Goal: Transaction & Acquisition: Purchase product/service

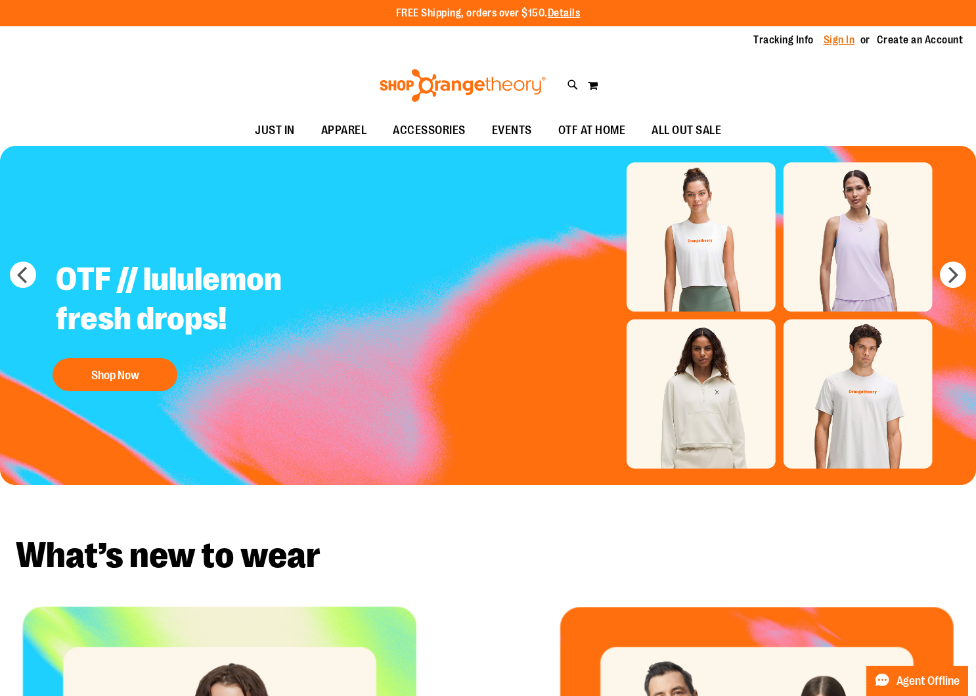
click at [835, 39] on link "Sign In" at bounding box center [840, 40] width 32 height 14
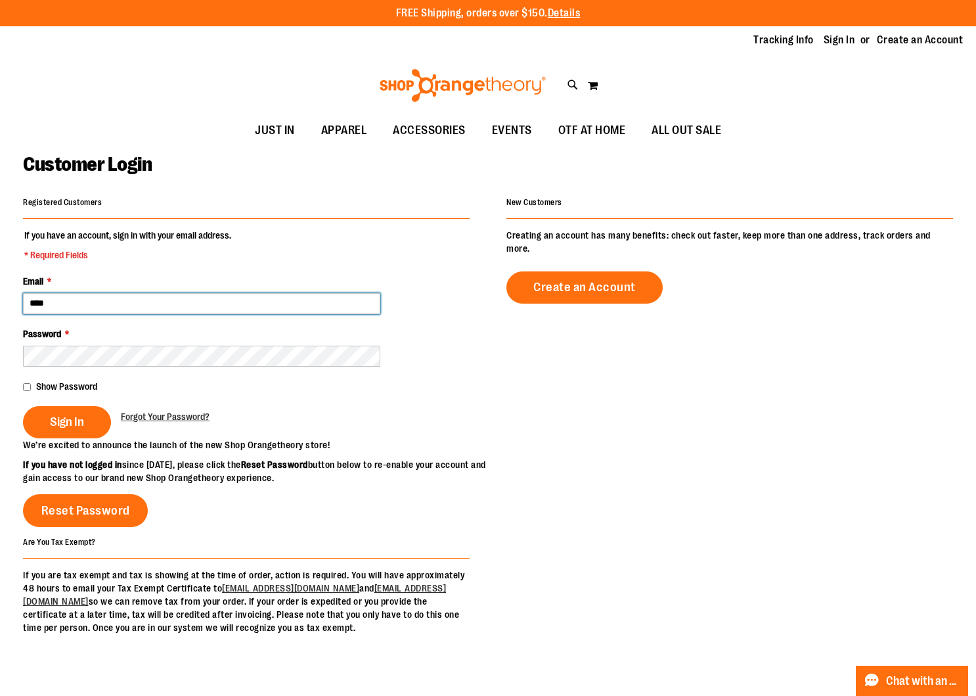
click at [58, 299] on input "****" at bounding box center [201, 303] width 357 height 21
type input "**********"
click at [76, 381] on span "Show Password" at bounding box center [66, 386] width 61 height 11
drag, startPoint x: 75, startPoint y: 419, endPoint x: 112, endPoint y: 406, distance: 39.5
click at [75, 419] on span "Sign In" at bounding box center [67, 422] width 34 height 14
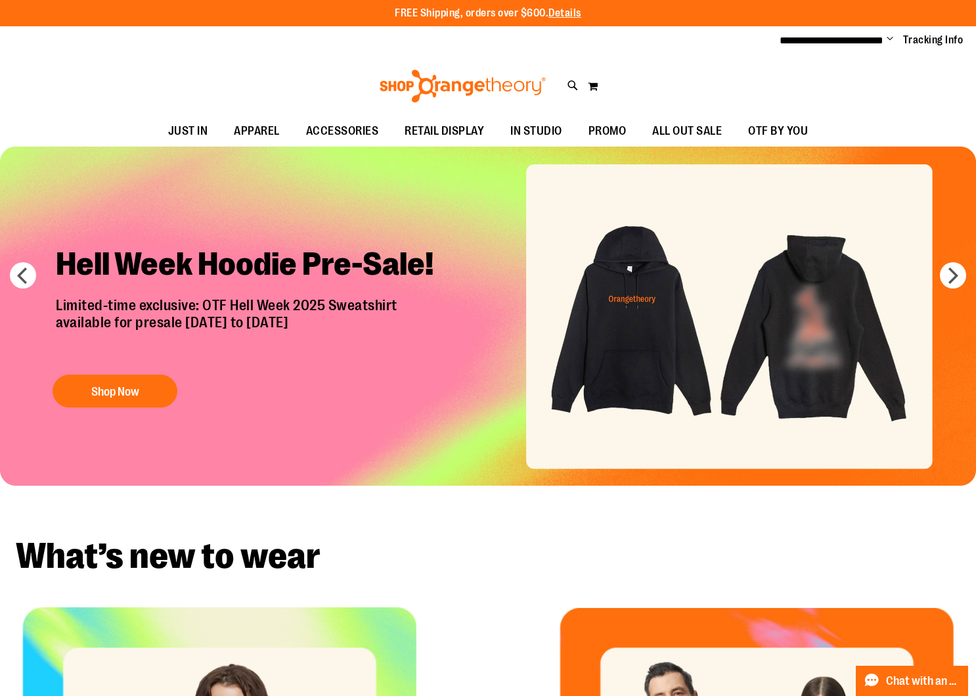
click at [896, 37] on ul "**********" at bounding box center [867, 41] width 194 height 16
click at [891, 37] on span "Change" at bounding box center [890, 40] width 7 height 12
click at [860, 61] on link "My Account" at bounding box center [843, 63] width 115 height 25
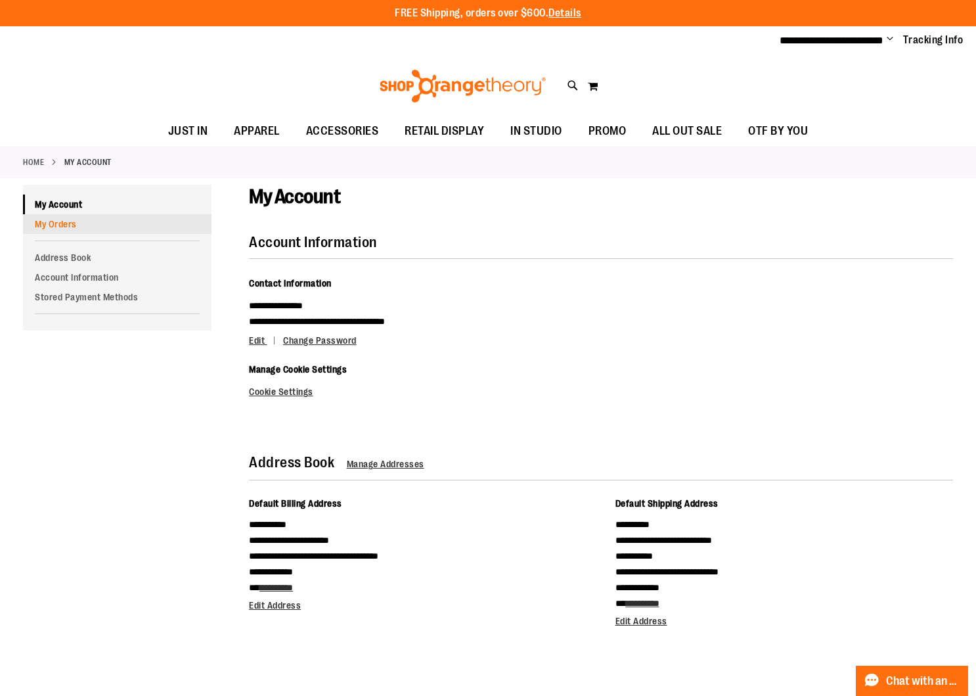
click at [76, 223] on link "My Orders" at bounding box center [117, 224] width 189 height 20
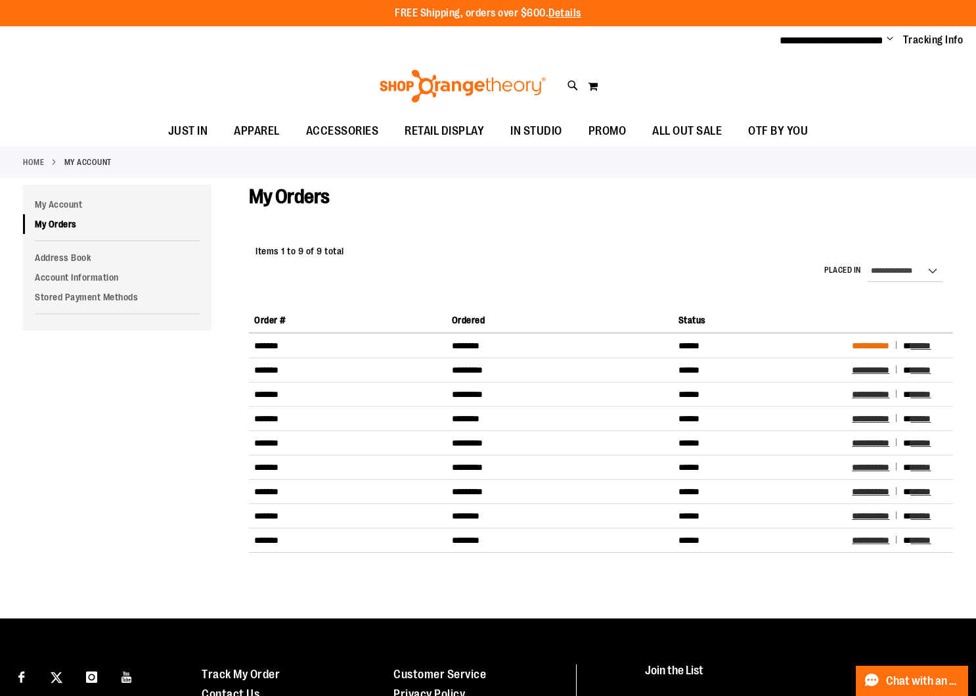
click at [878, 342] on span "**********" at bounding box center [870, 345] width 37 height 9
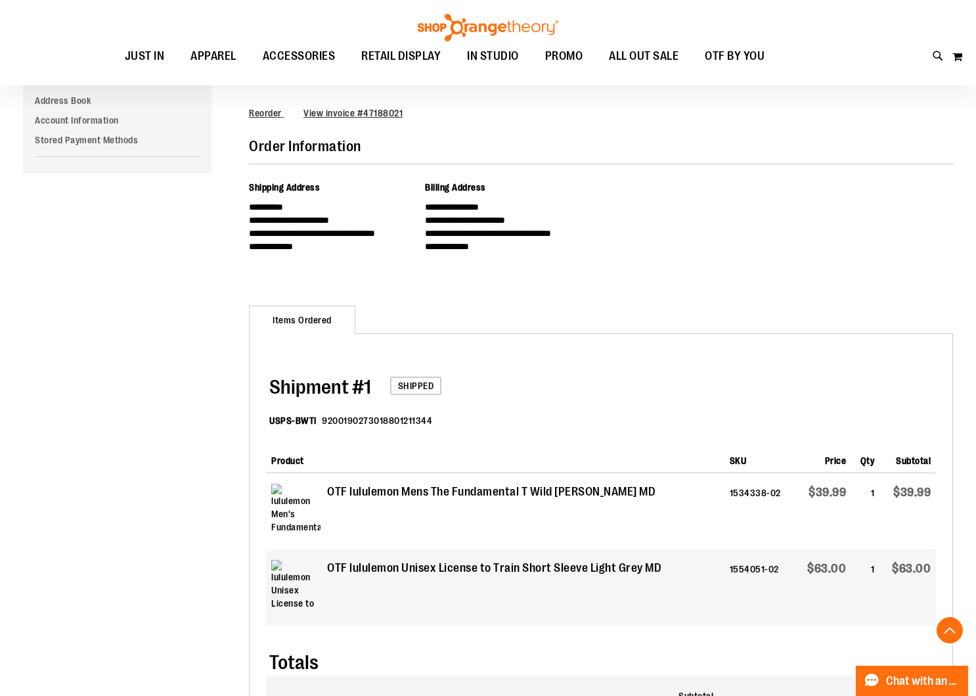
scroll to position [220, 0]
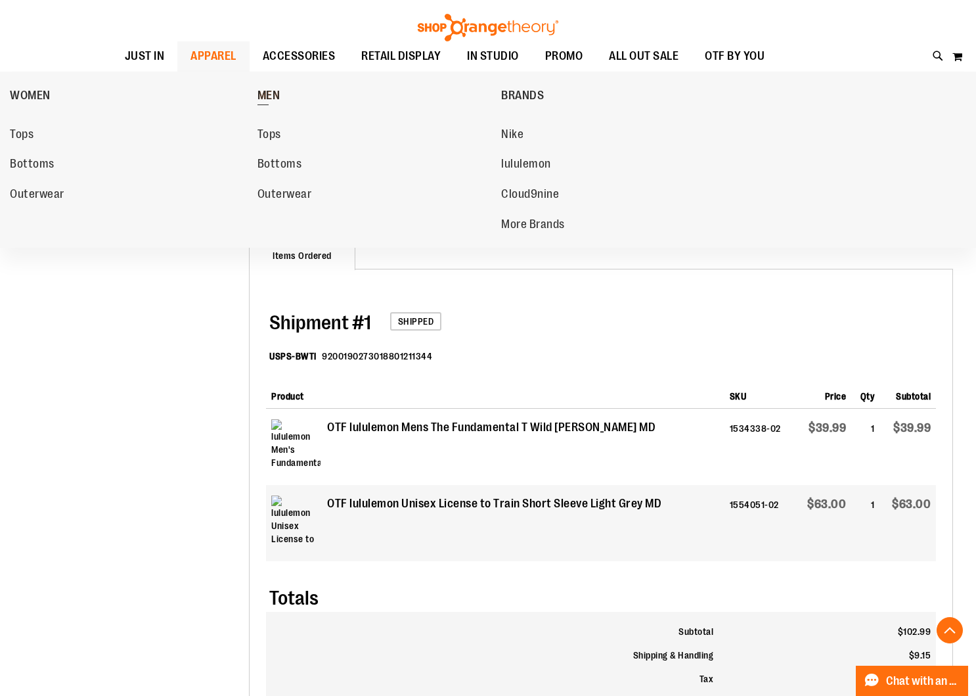
click at [286, 96] on link "MEN" at bounding box center [377, 95] width 238 height 34
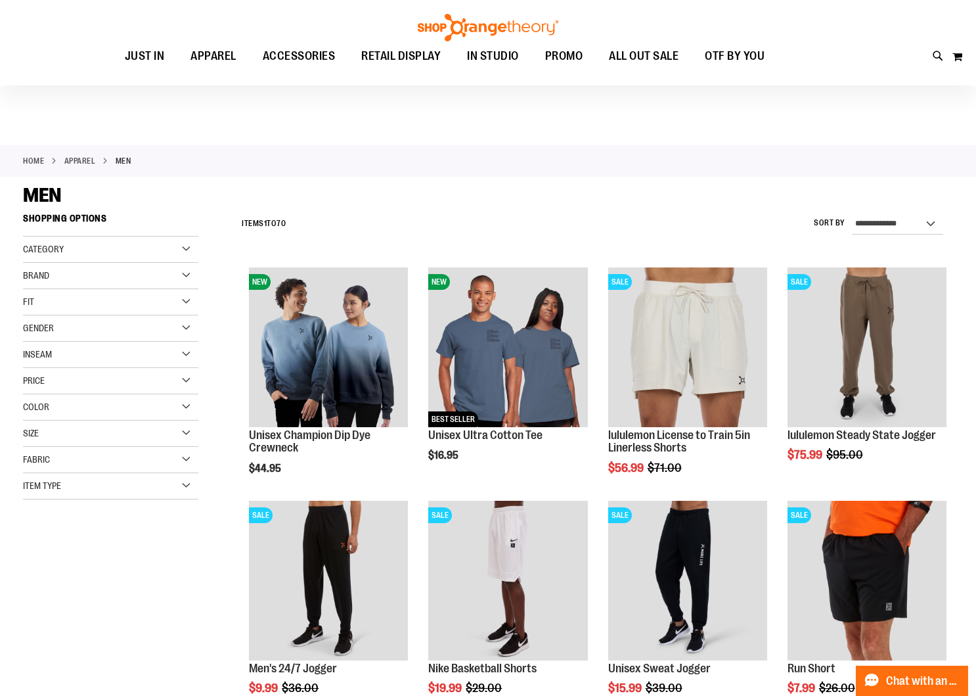
scroll to position [135, 0]
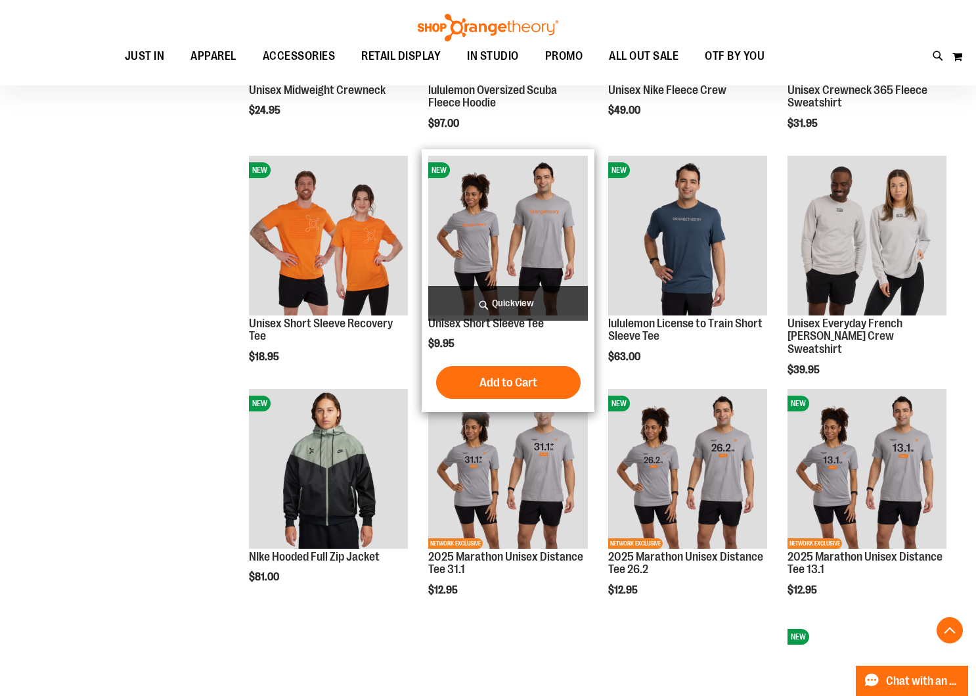
scroll to position [1281, 0]
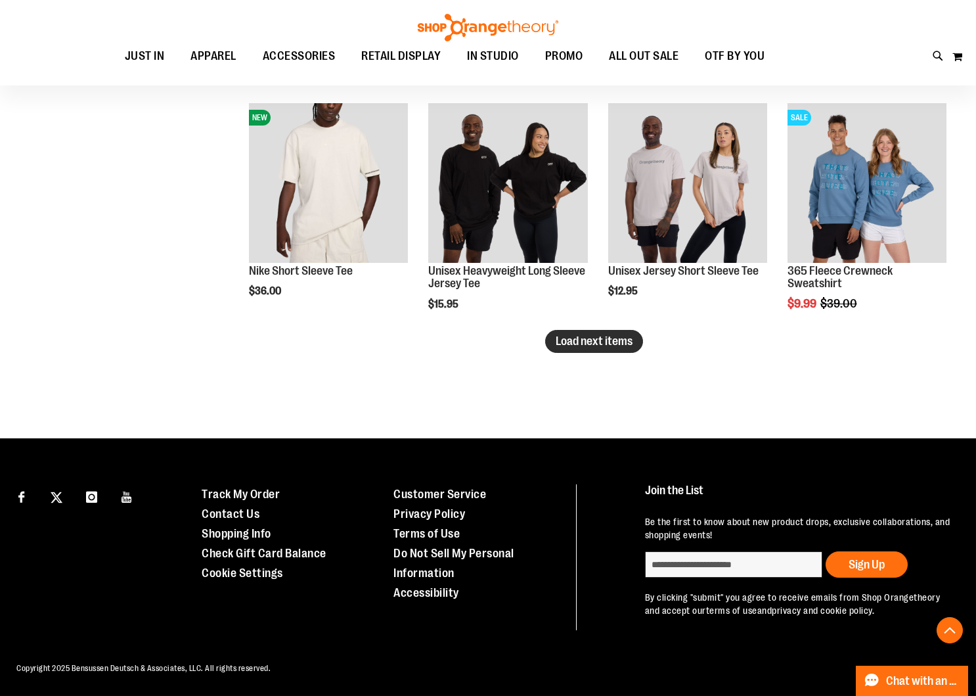
click at [611, 340] on span "Load next items" at bounding box center [594, 340] width 77 height 13
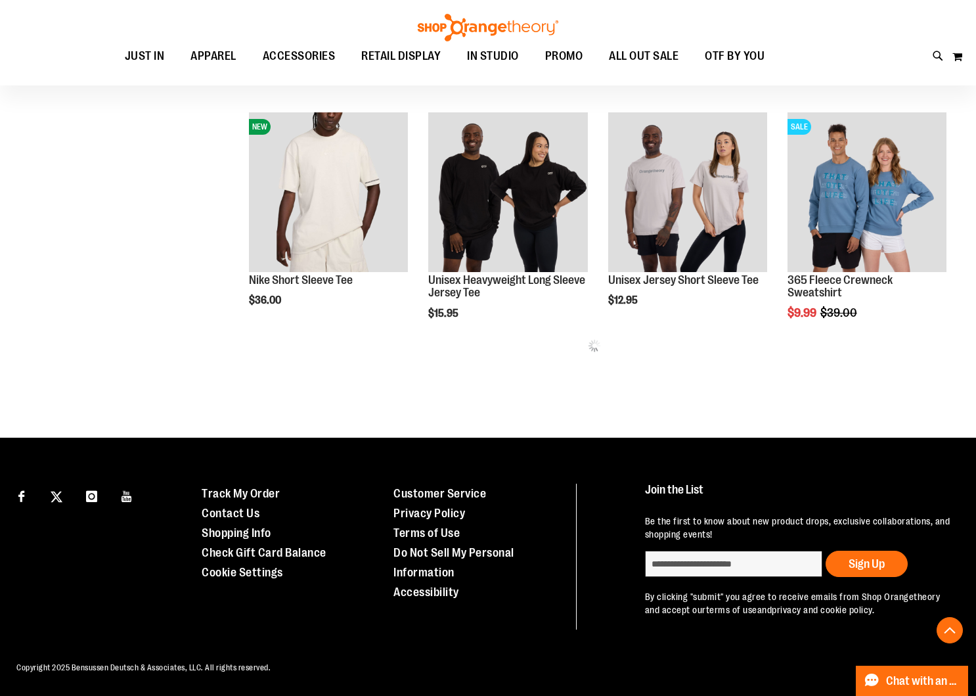
scroll to position [2021, 0]
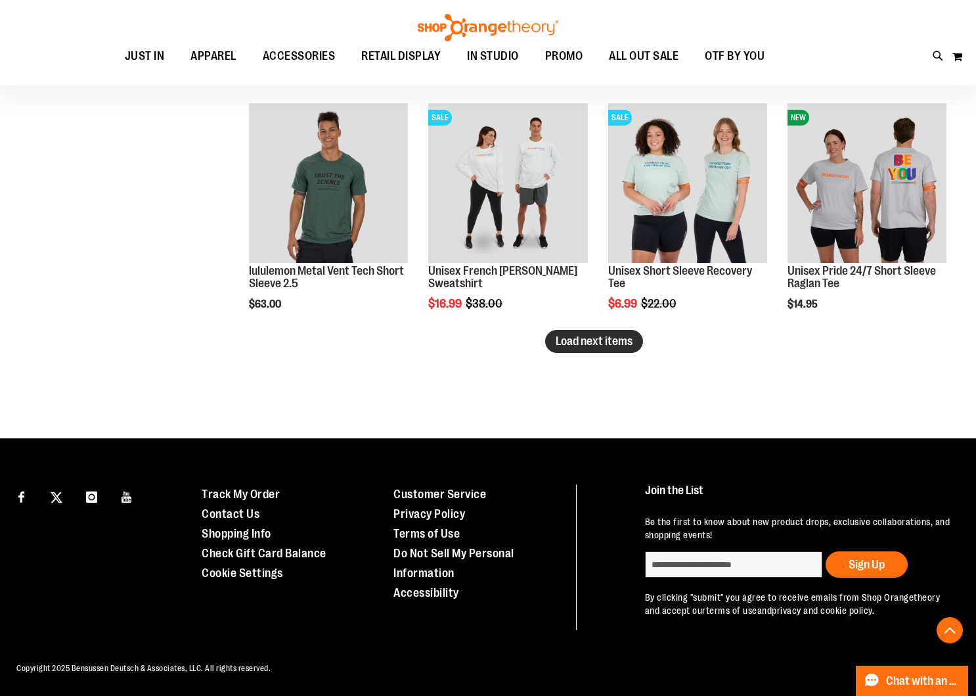
click at [590, 348] on span "Load next items" at bounding box center [594, 340] width 77 height 13
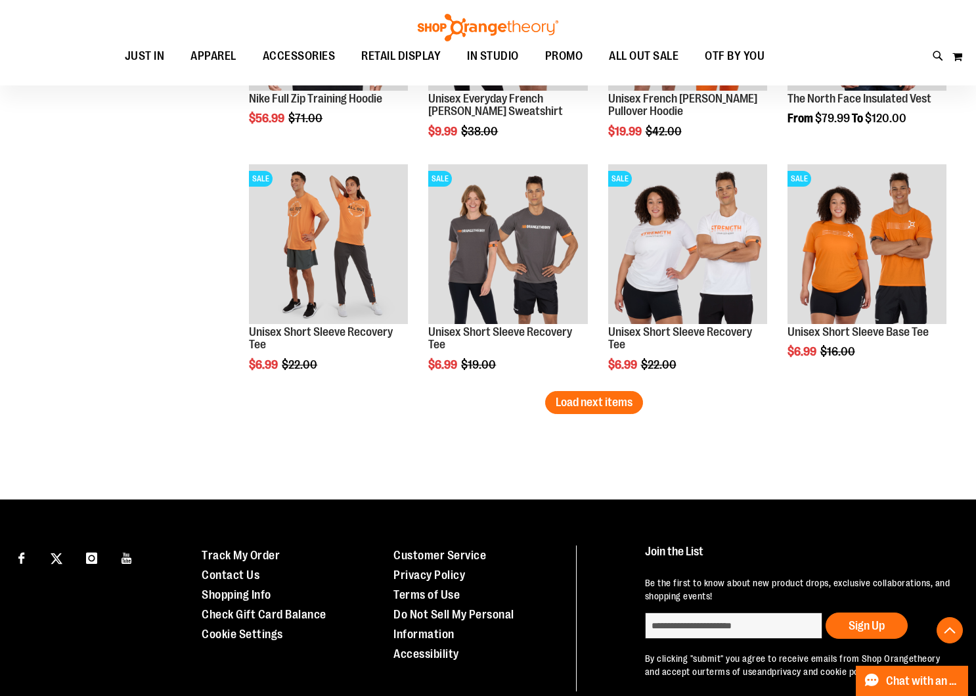
scroll to position [3382, 0]
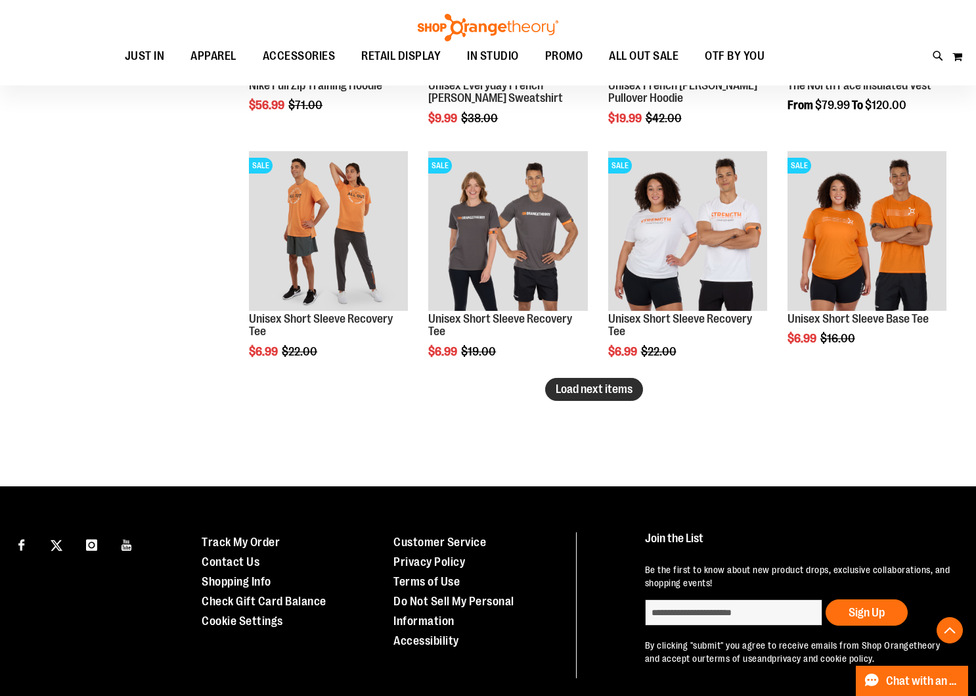
click at [612, 392] on span "Load next items" at bounding box center [594, 388] width 77 height 13
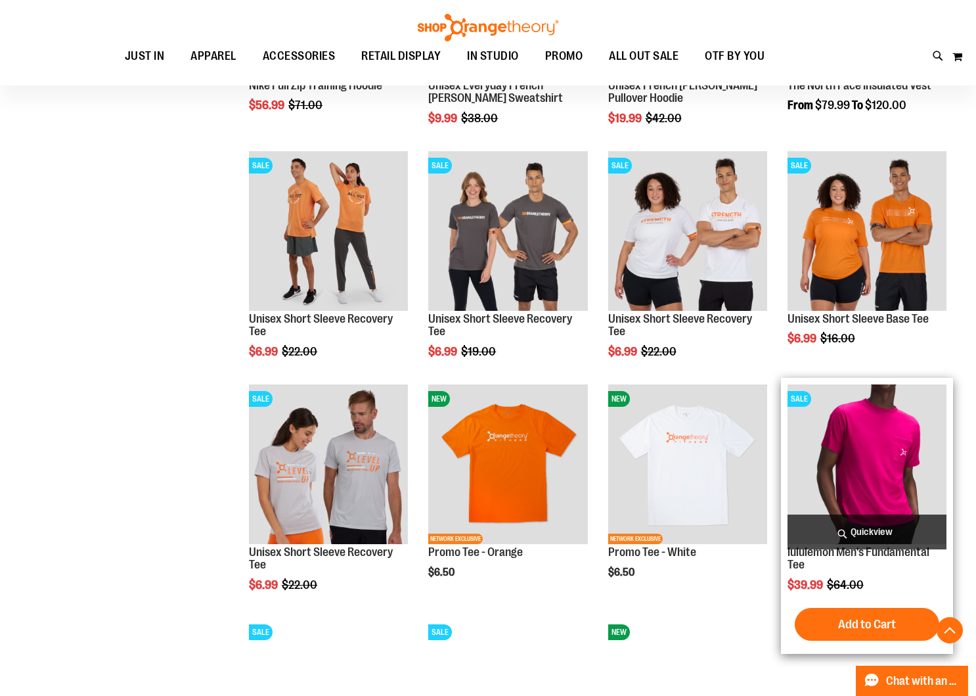
click at [886, 532] on span "Quickview" at bounding box center [867, 532] width 159 height 35
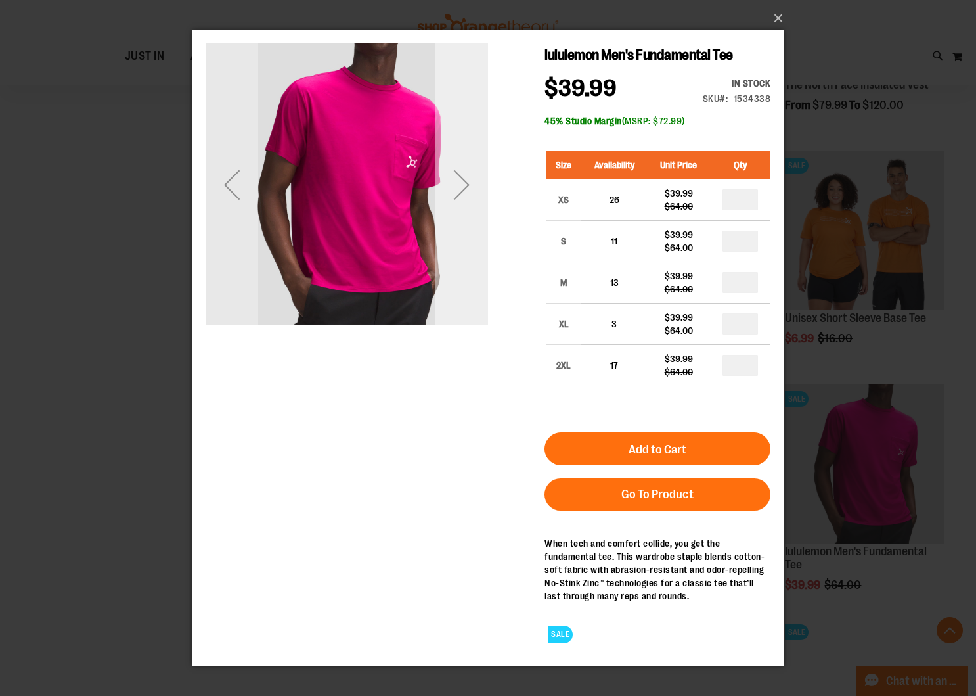
click at [465, 189] on div "Next" at bounding box center [462, 184] width 53 height 53
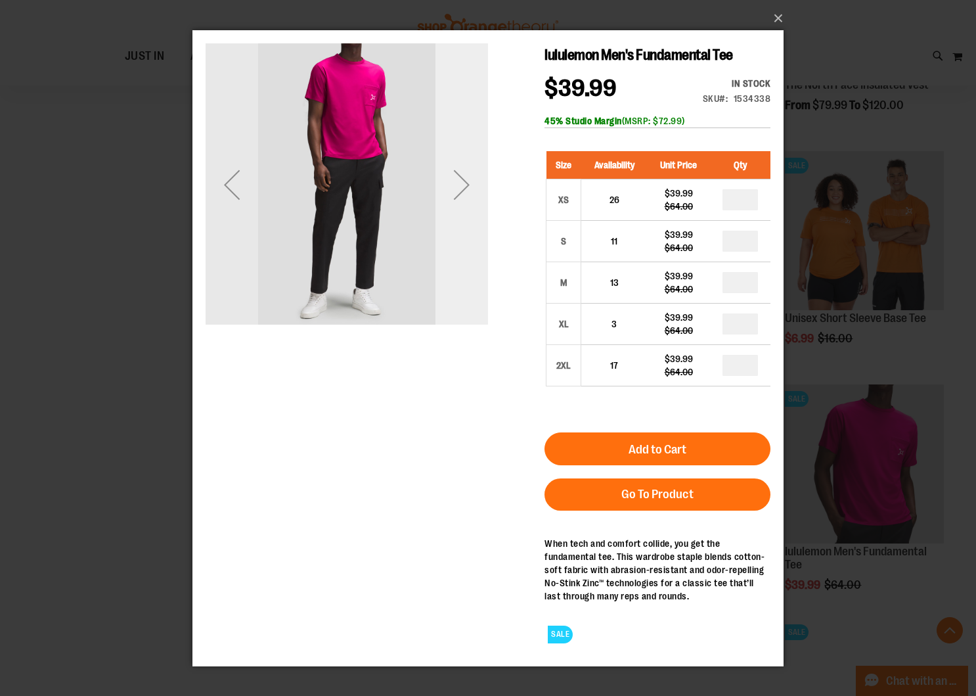
click at [465, 193] on div "Next" at bounding box center [462, 184] width 53 height 53
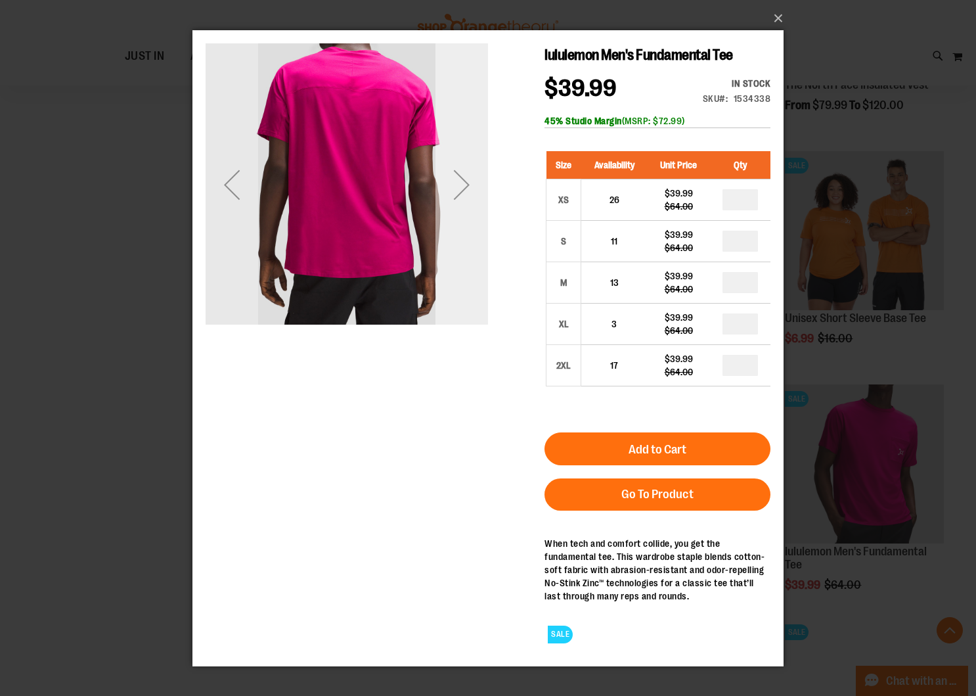
click at [465, 192] on div "Next" at bounding box center [462, 184] width 53 height 53
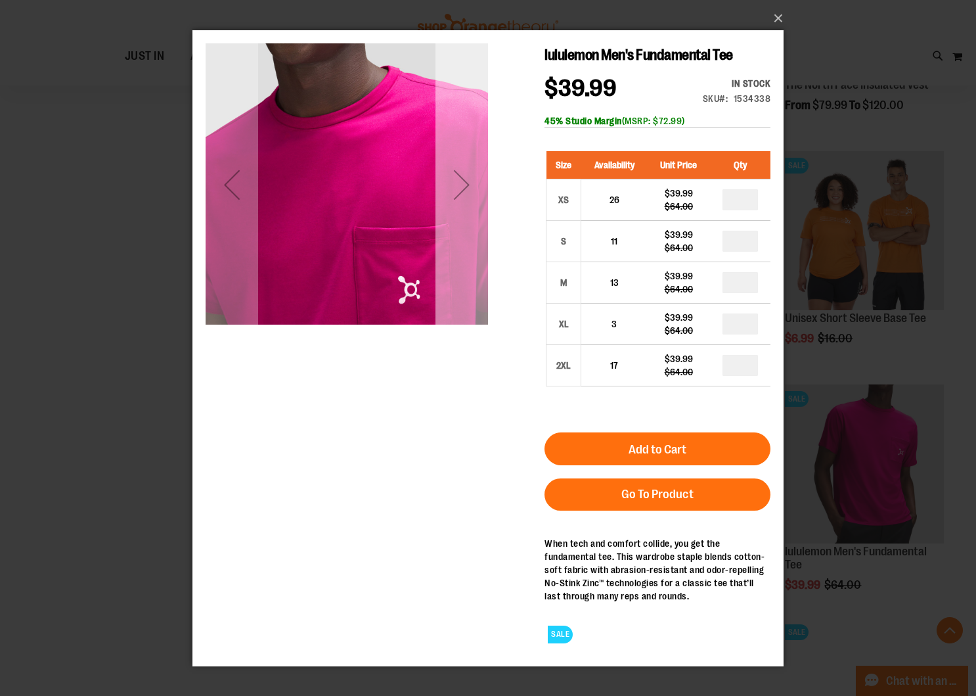
click at [466, 190] on div "Next" at bounding box center [462, 184] width 53 height 53
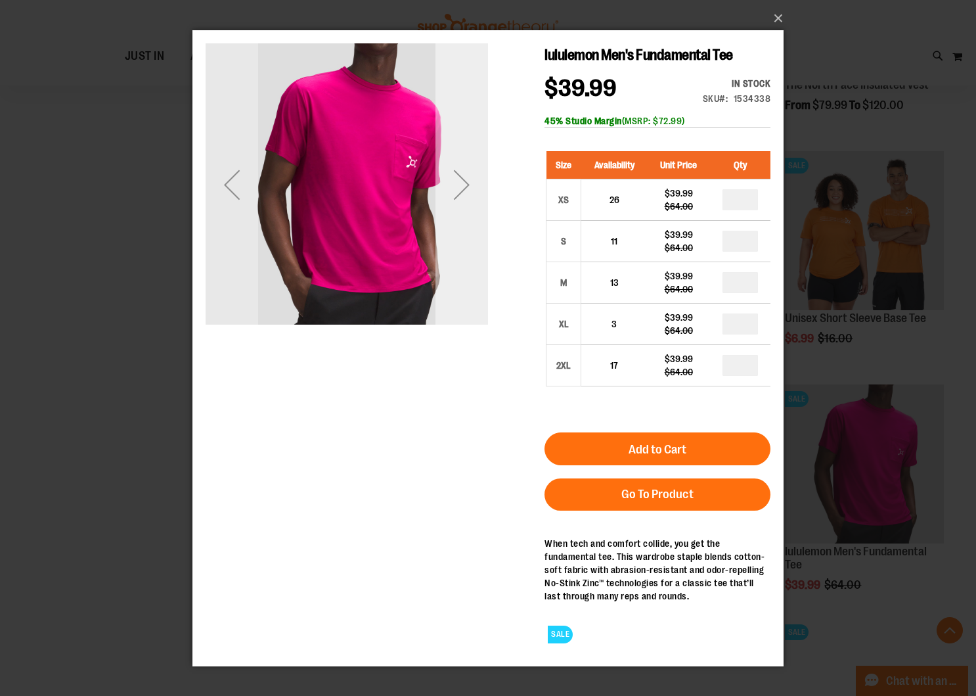
click at [465, 187] on div "Next" at bounding box center [462, 184] width 53 height 53
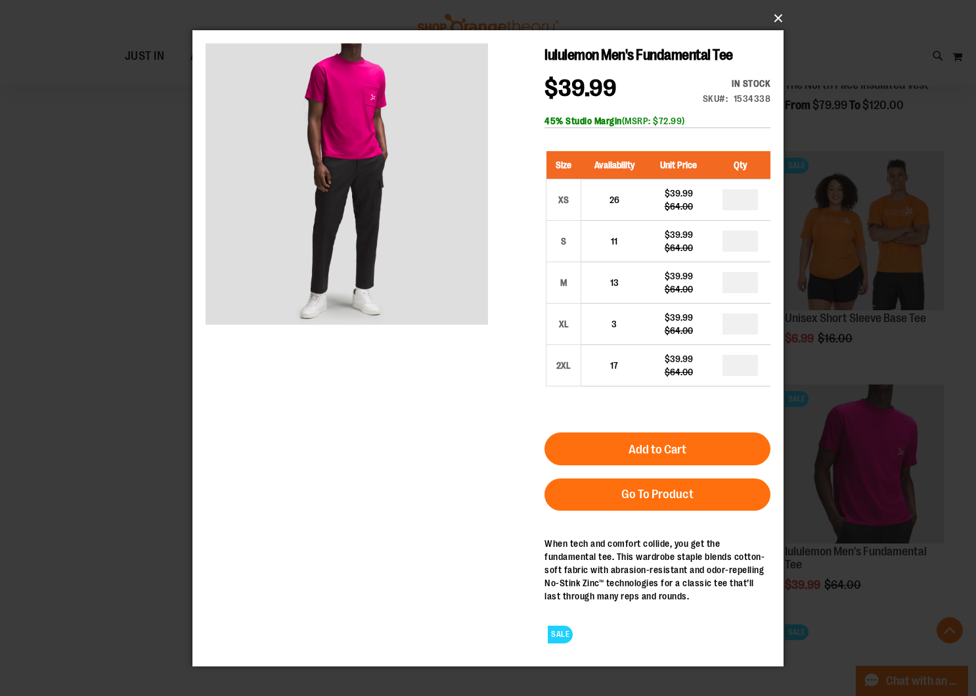
click at [779, 19] on button "×" at bounding box center [491, 18] width 591 height 29
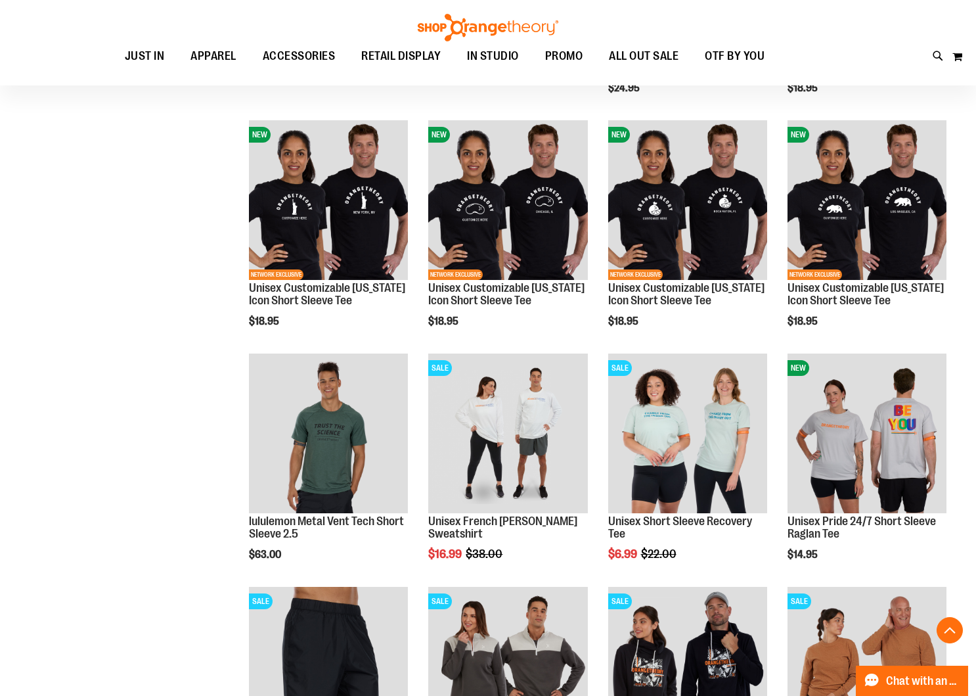
scroll to position [2372, 0]
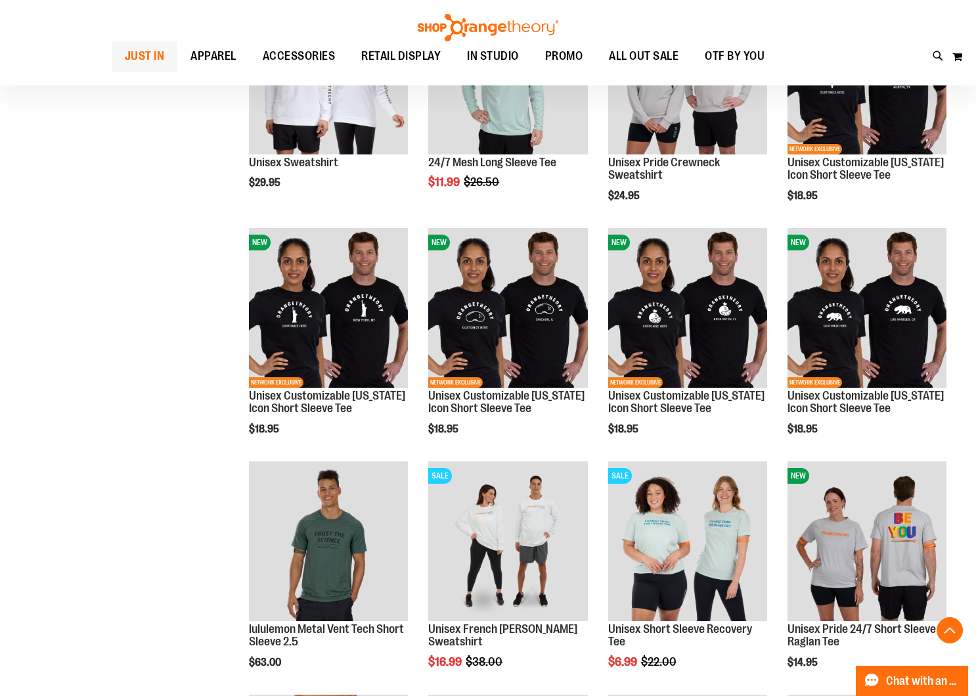
click at [157, 57] on span "JUST IN" at bounding box center [145, 56] width 40 height 30
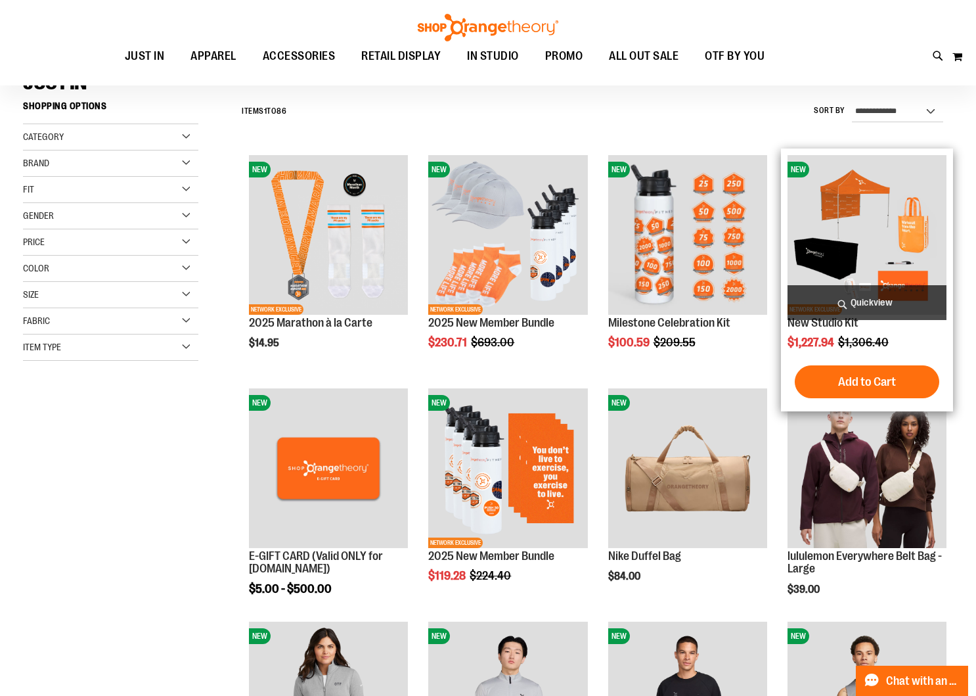
scroll to position [238, 0]
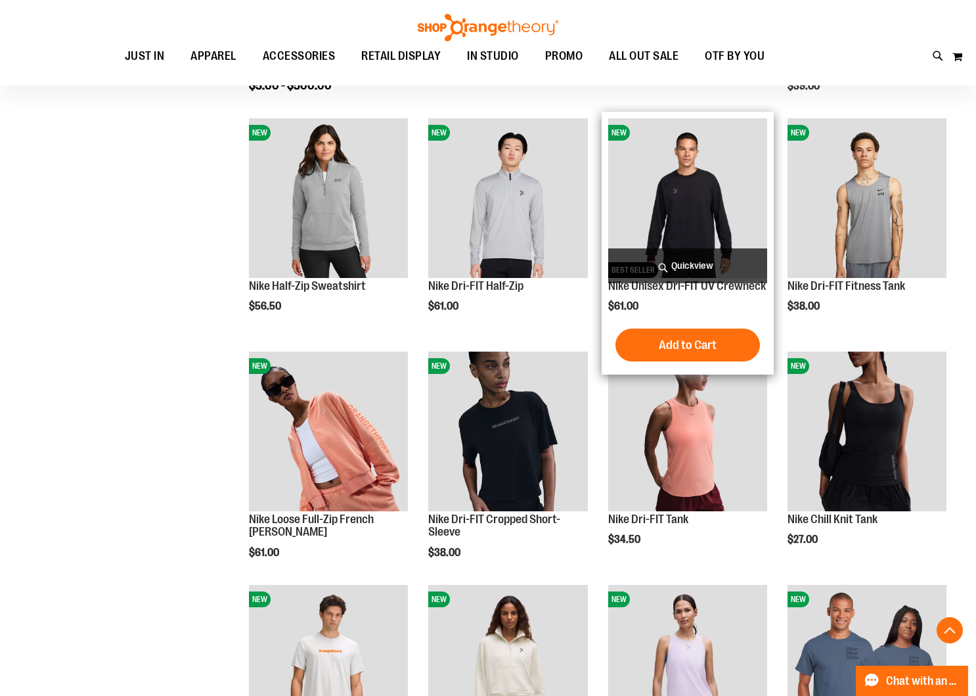
scroll to position [620, 0]
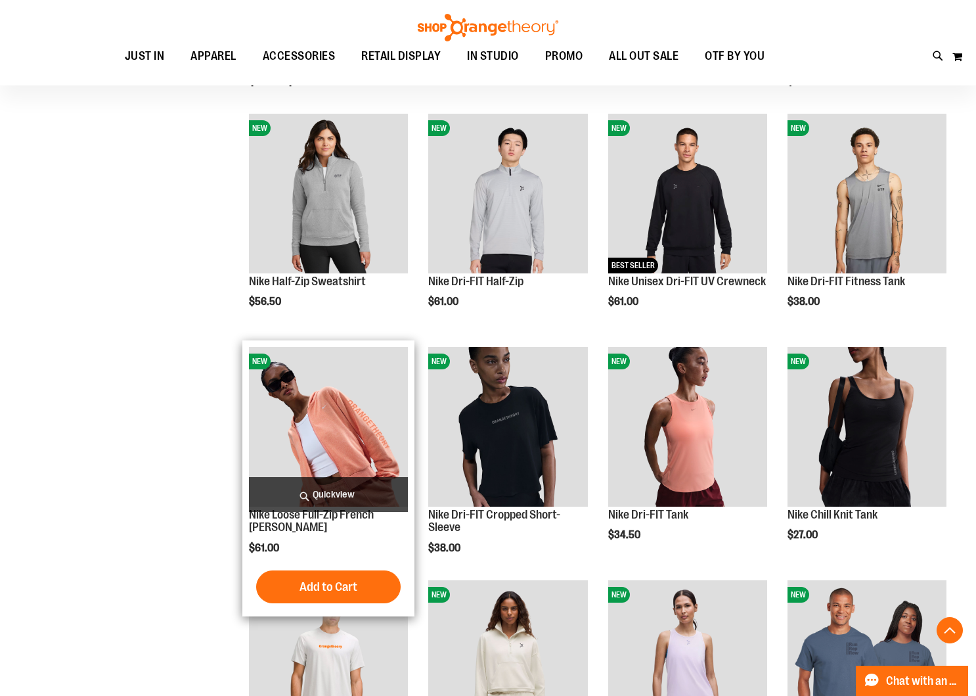
click at [352, 484] on span "Quickview" at bounding box center [328, 494] width 159 height 35
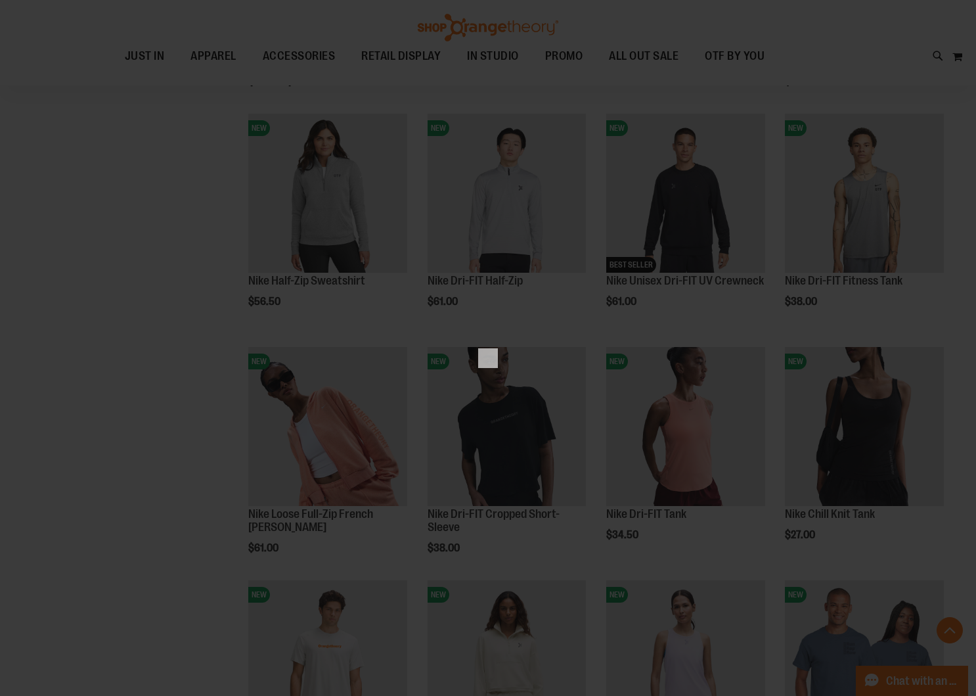
scroll to position [0, 0]
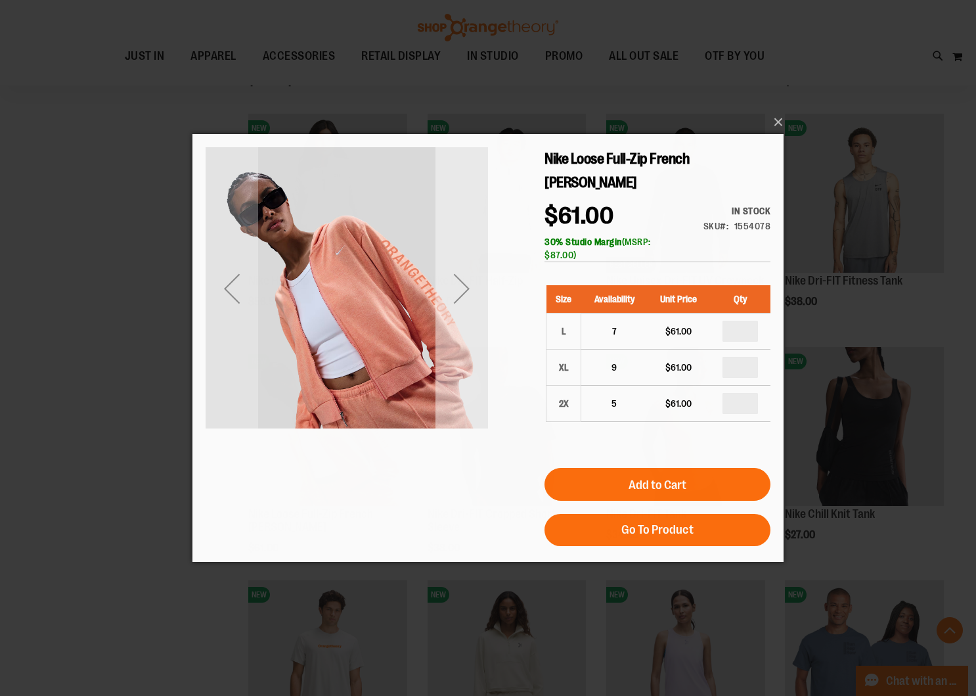
click at [454, 296] on div "Next" at bounding box center [462, 288] width 53 height 53
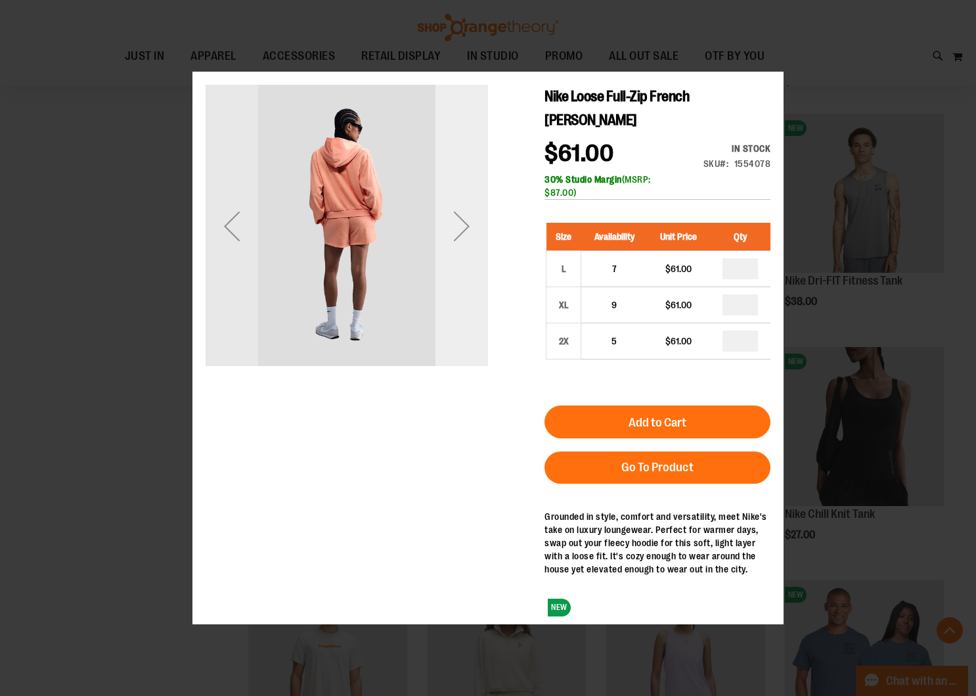
click at [462, 289] on div "Next" at bounding box center [462, 226] width 53 height 283
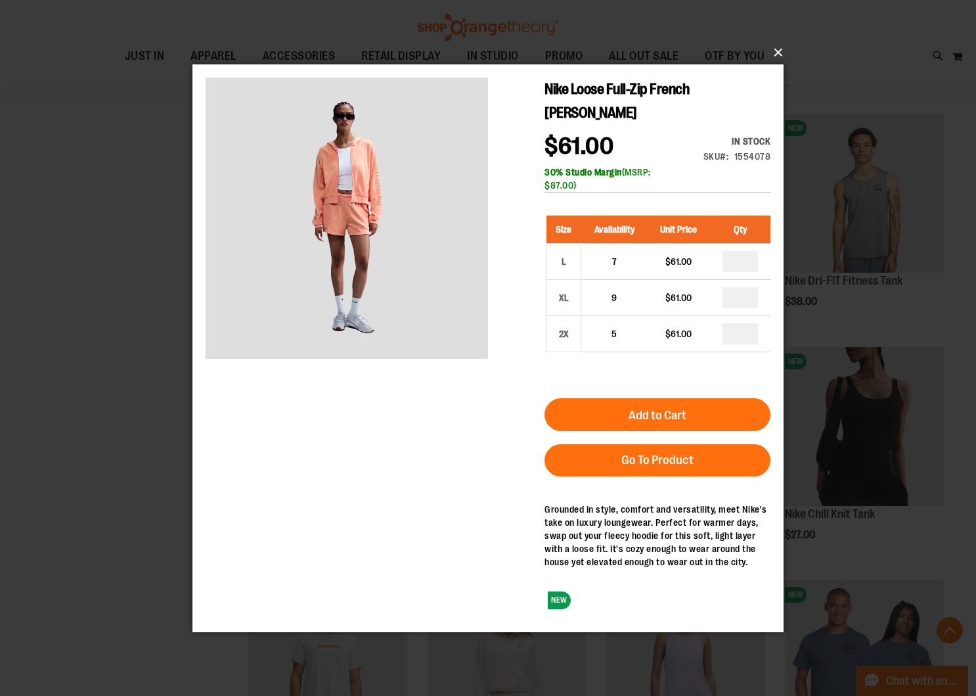
click at [780, 56] on button "×" at bounding box center [491, 52] width 591 height 29
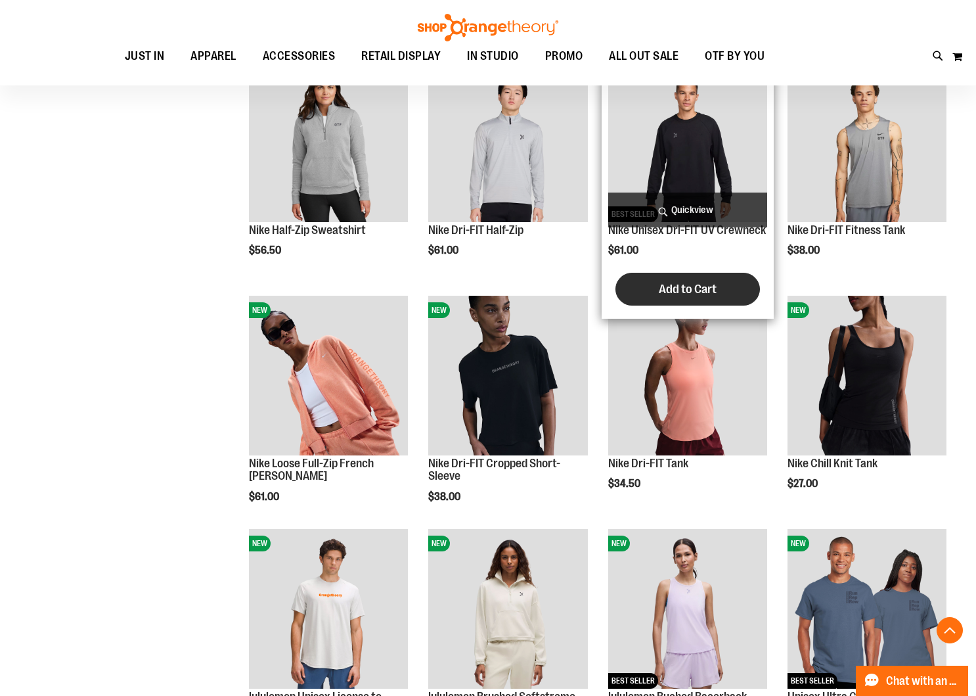
scroll to position [673, 0]
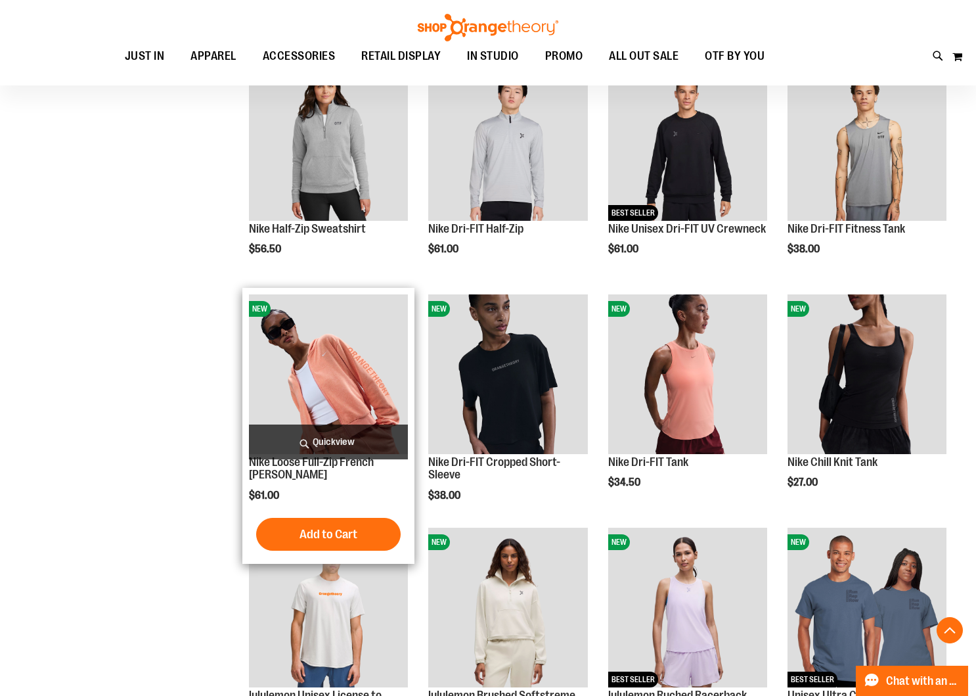
click at [368, 442] on span "Quickview" at bounding box center [328, 441] width 159 height 35
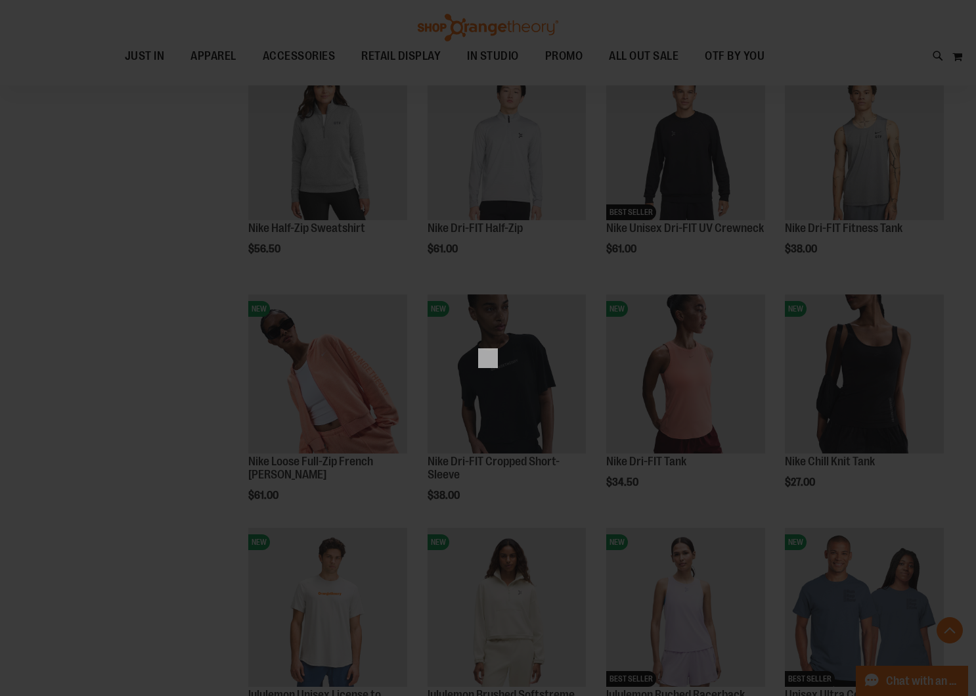
scroll to position [0, 0]
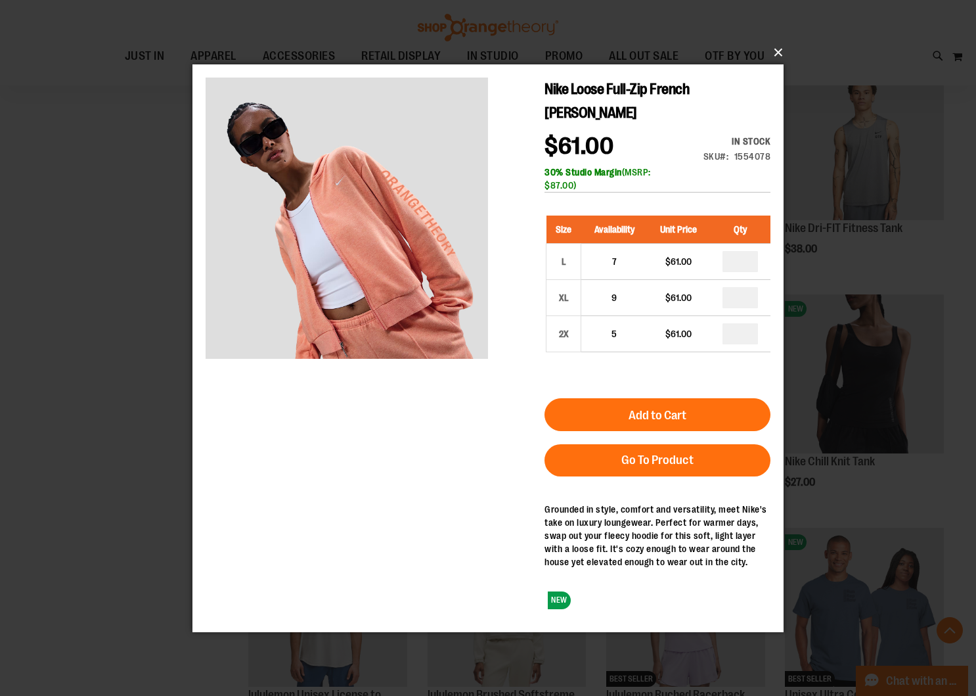
click at [779, 54] on button "×" at bounding box center [491, 52] width 591 height 29
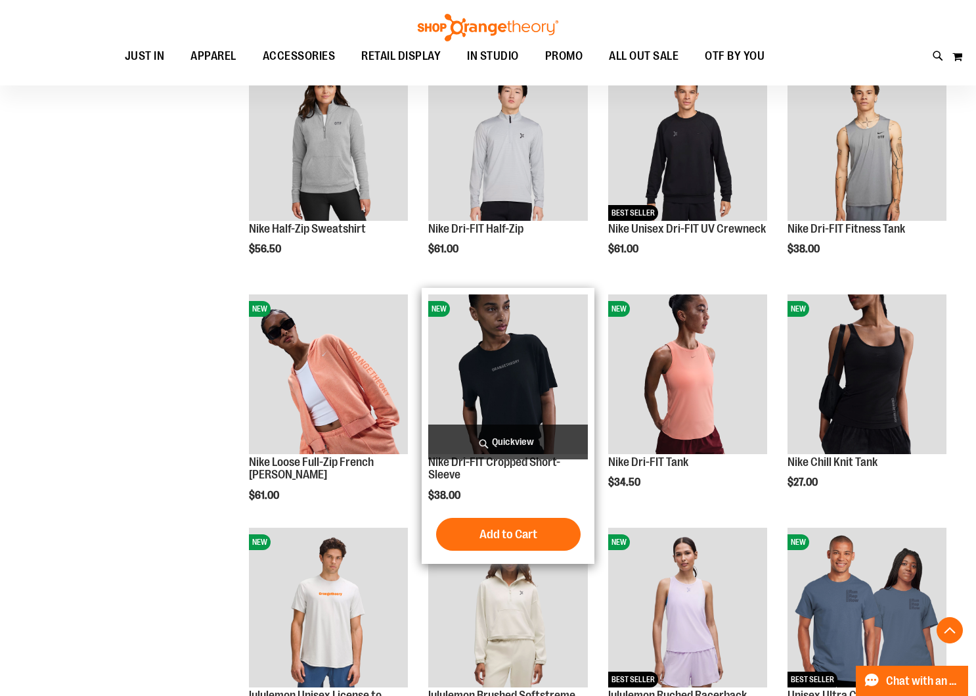
click at [495, 440] on span "Quickview" at bounding box center [507, 441] width 159 height 35
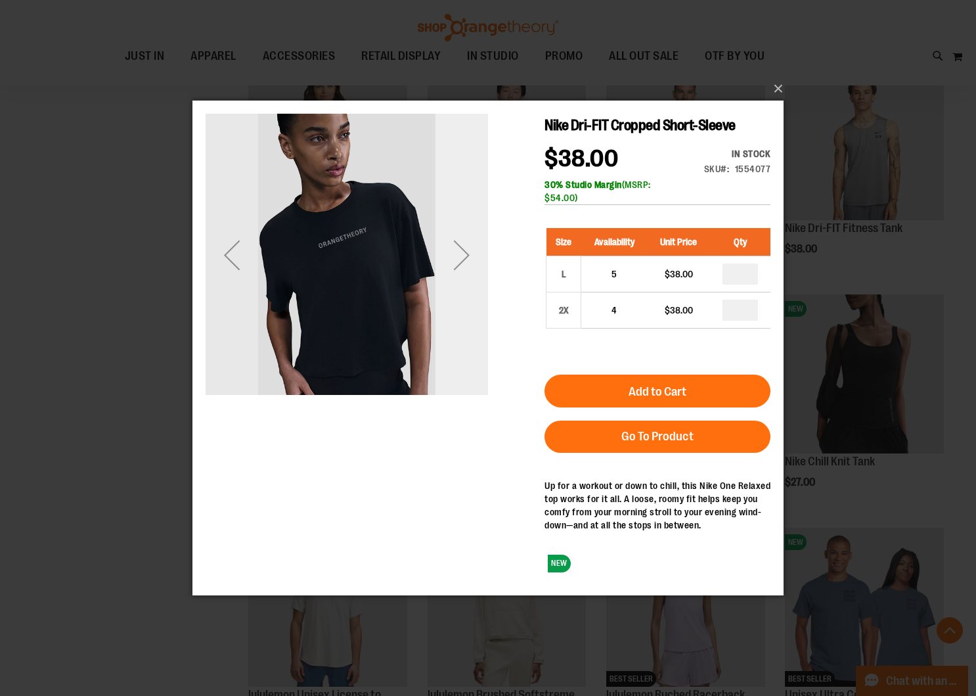
click at [468, 279] on div "Next" at bounding box center [462, 255] width 53 height 53
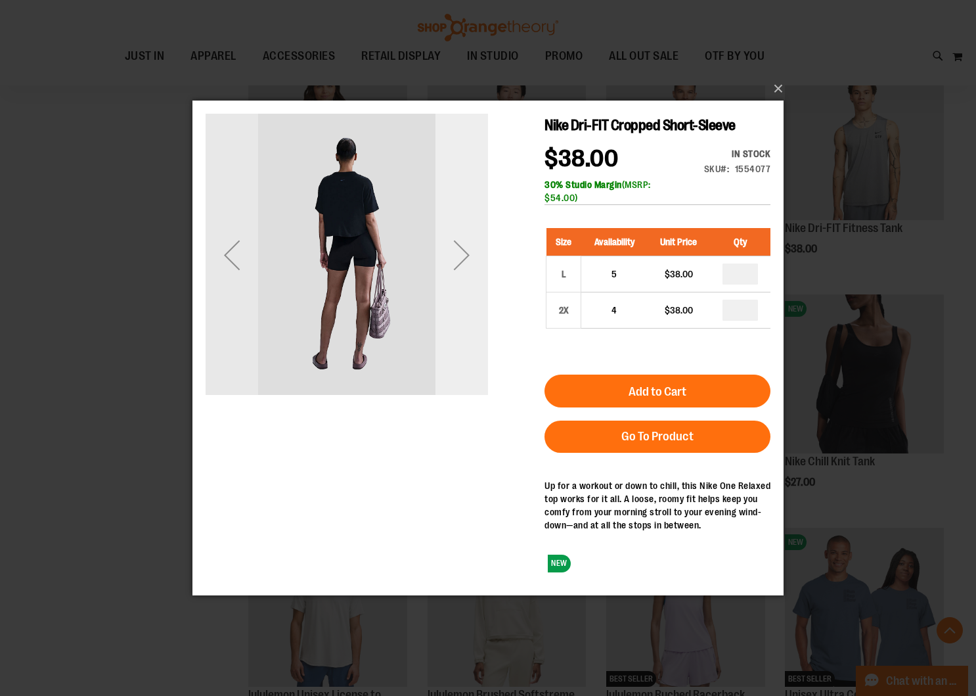
click at [468, 278] on div "Next" at bounding box center [462, 255] width 53 height 53
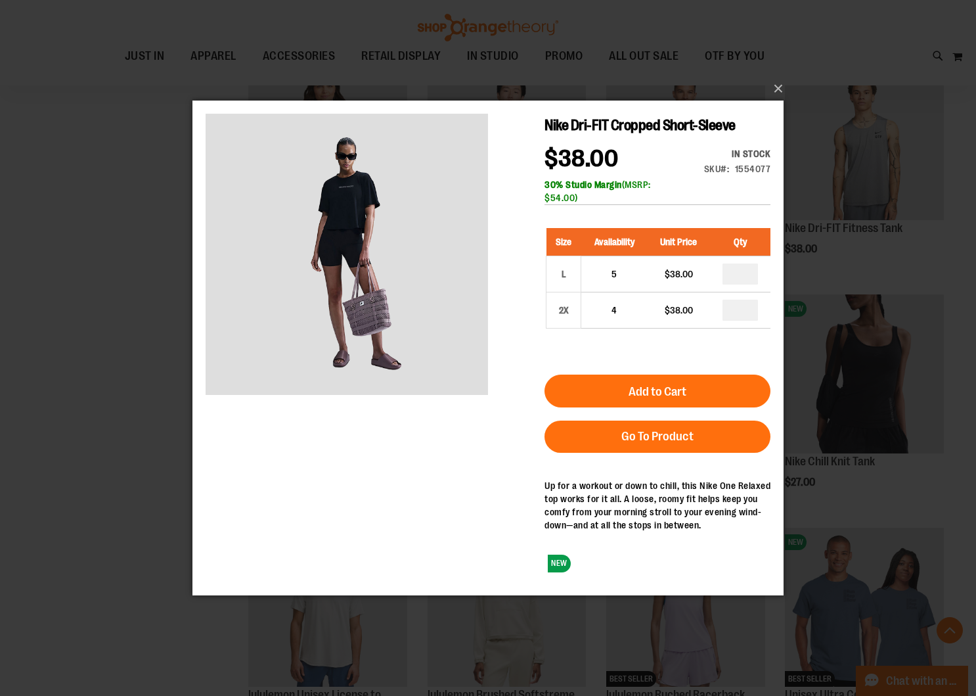
click at [777, 88] on button "×" at bounding box center [491, 88] width 591 height 29
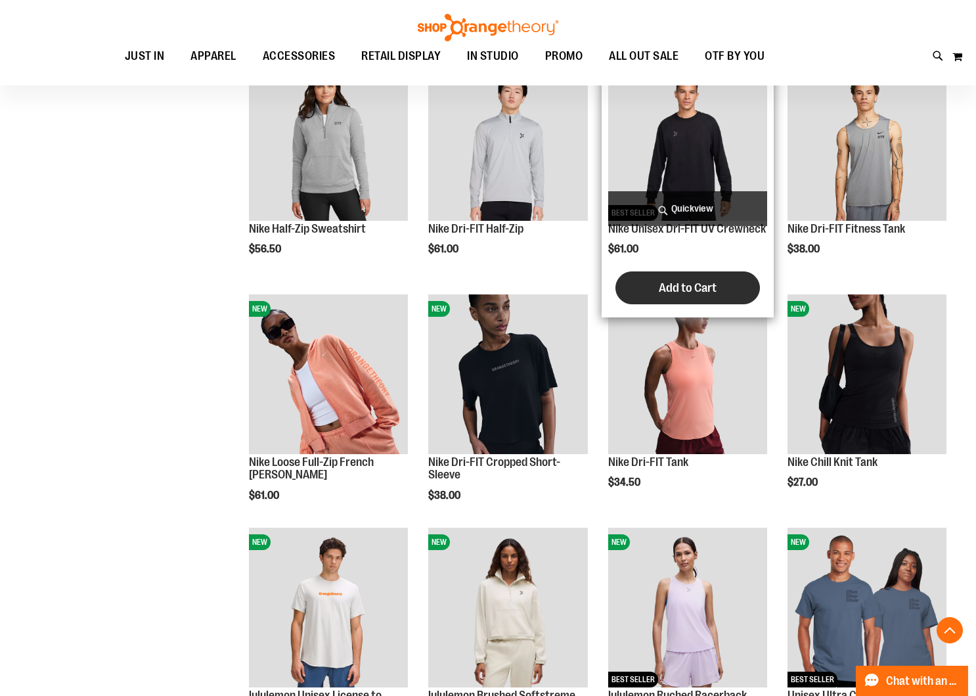
scroll to position [685, 0]
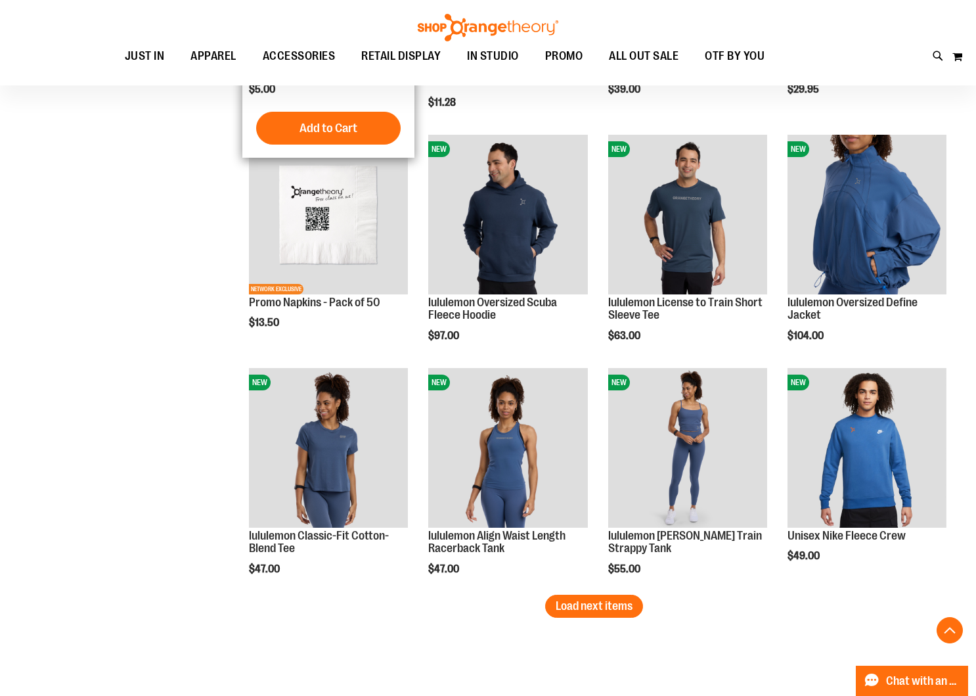
scroll to position [1766, 0]
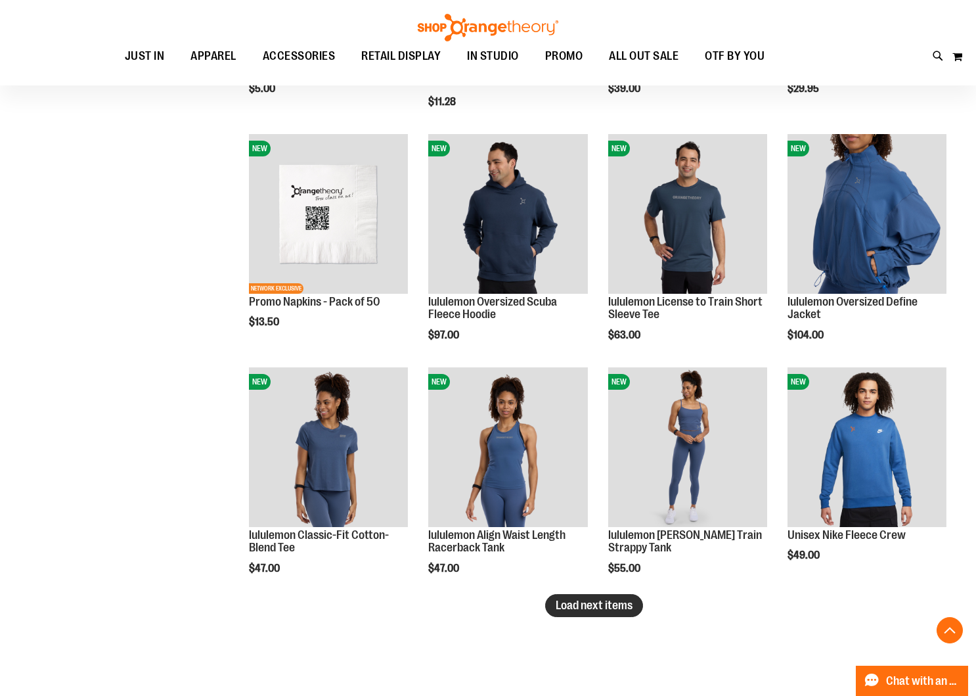
click at [597, 605] on span "Load next items" at bounding box center [594, 605] width 77 height 13
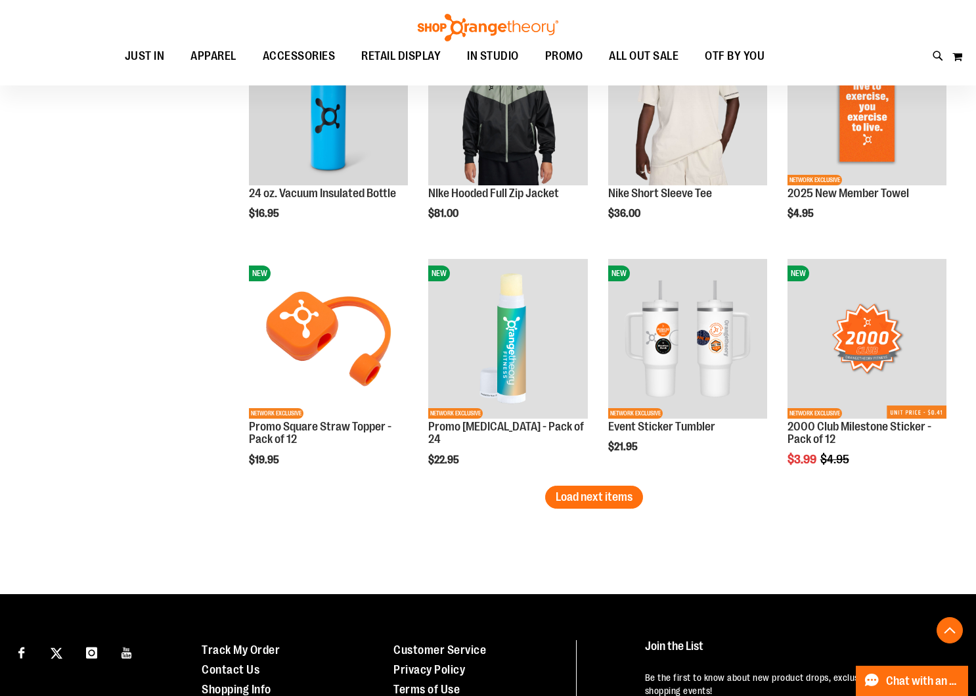
scroll to position [2575, 0]
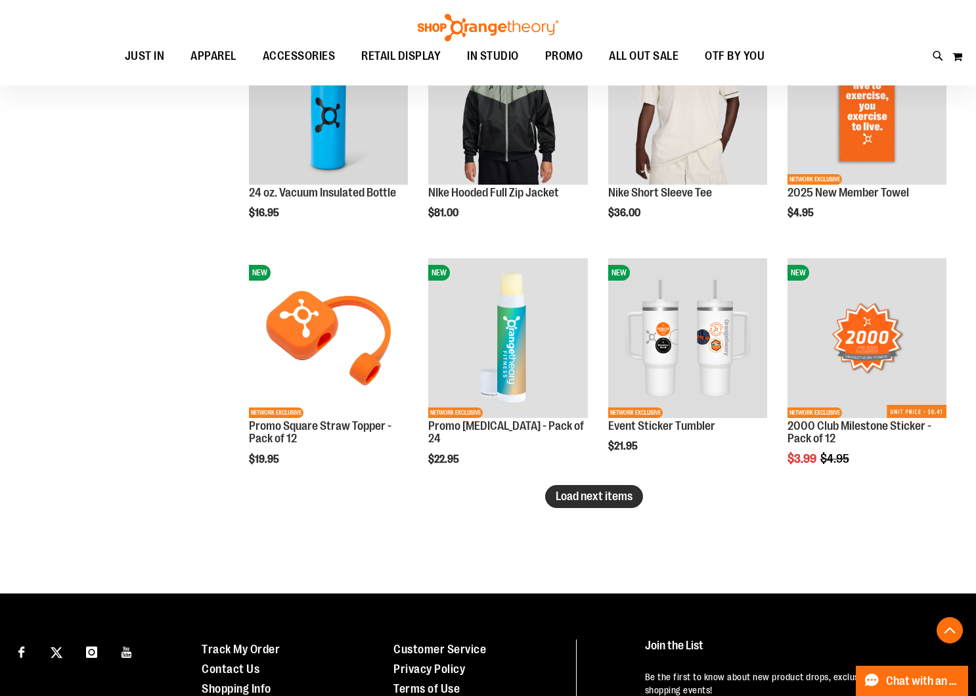
click at [584, 494] on span "Load next items" at bounding box center [594, 496] width 77 height 13
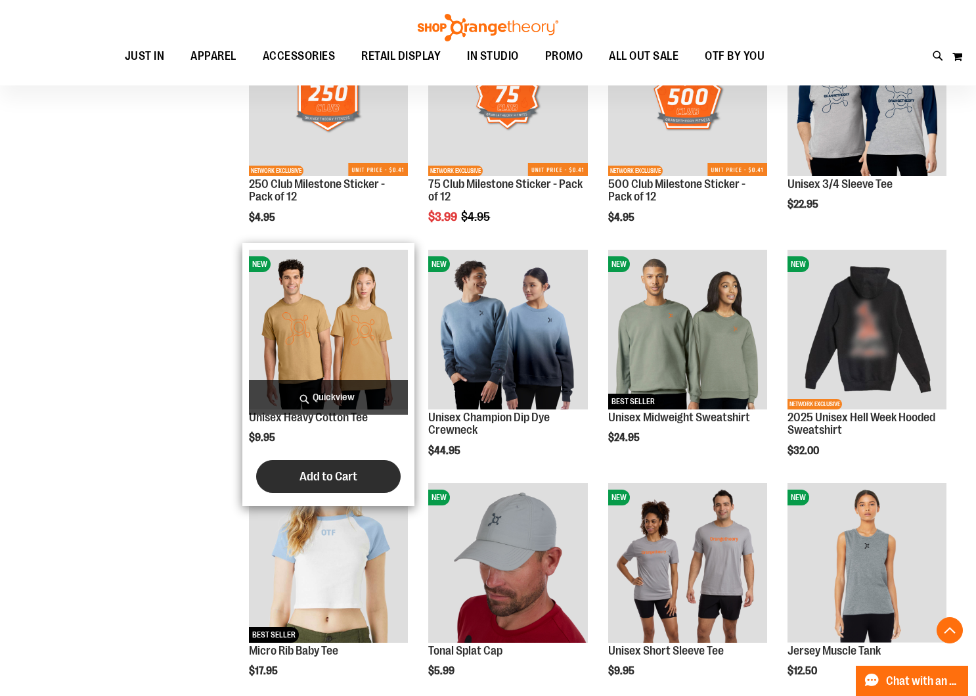
scroll to position [3050, 1]
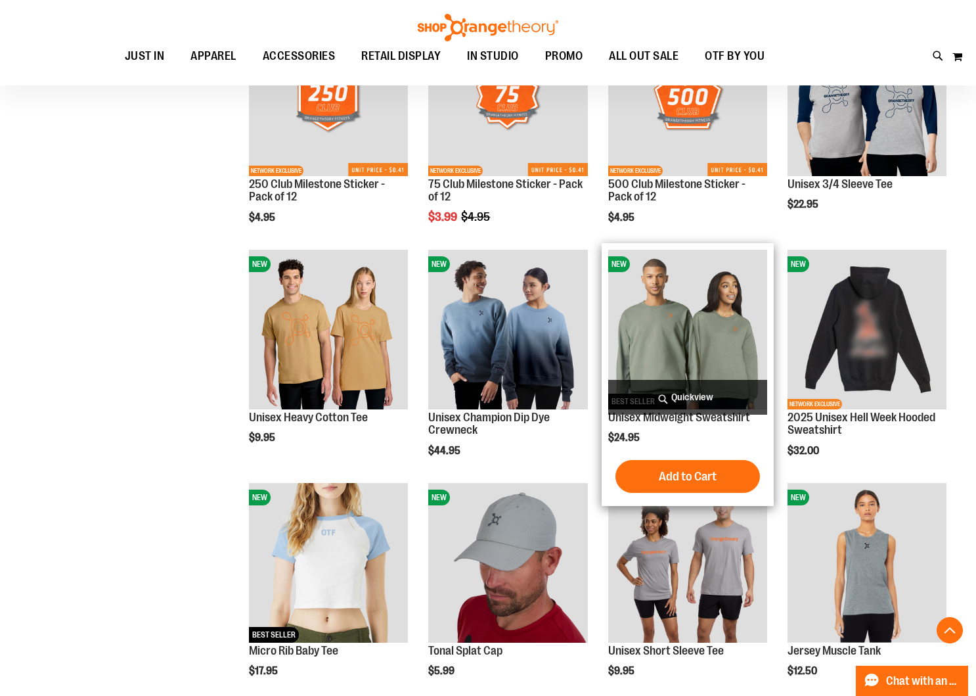
click at [727, 393] on span "Quickview" at bounding box center [687, 397] width 159 height 35
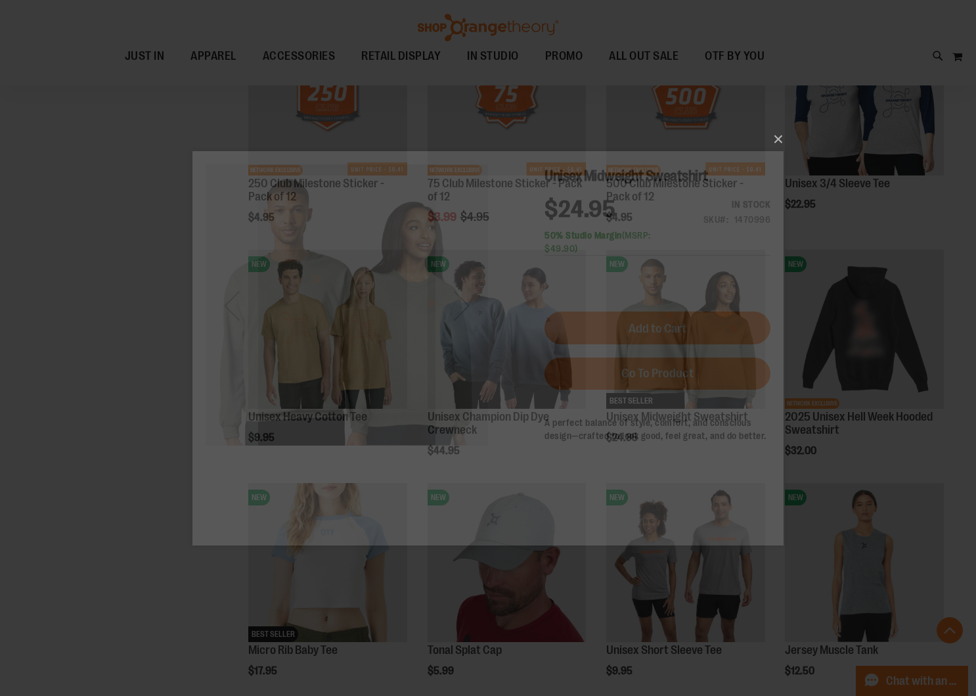
scroll to position [0, 0]
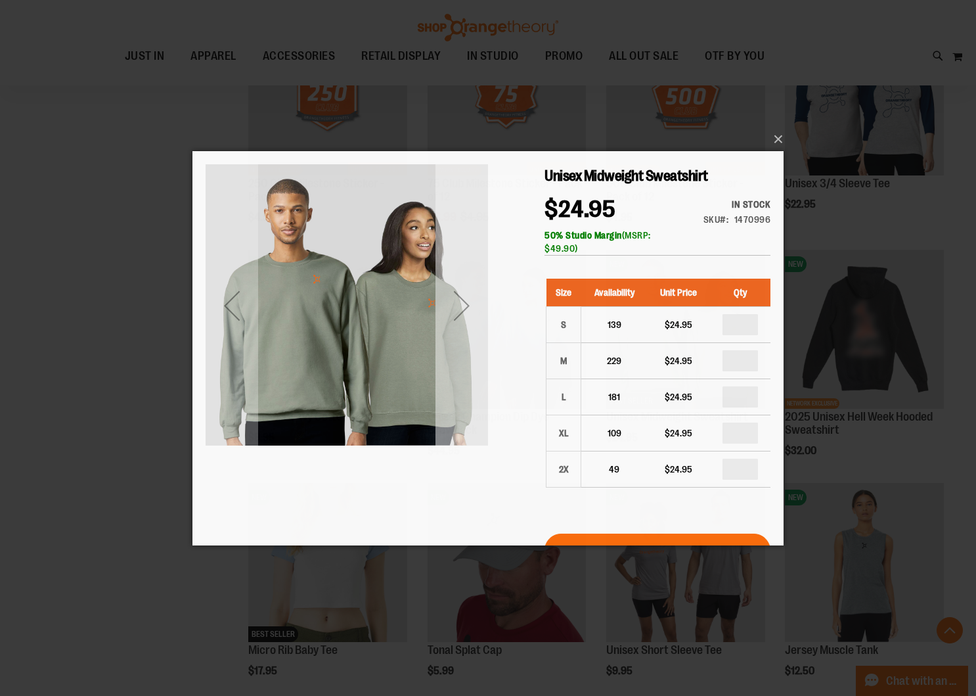
click at [451, 295] on div "Next" at bounding box center [462, 305] width 53 height 53
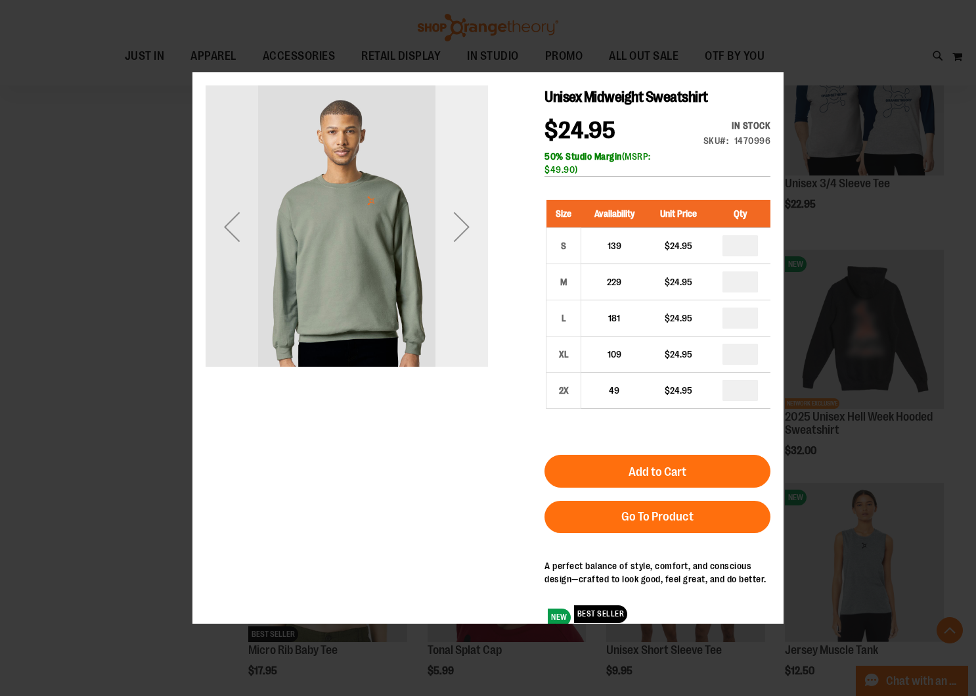
click at [472, 290] on div "Next" at bounding box center [462, 226] width 53 height 283
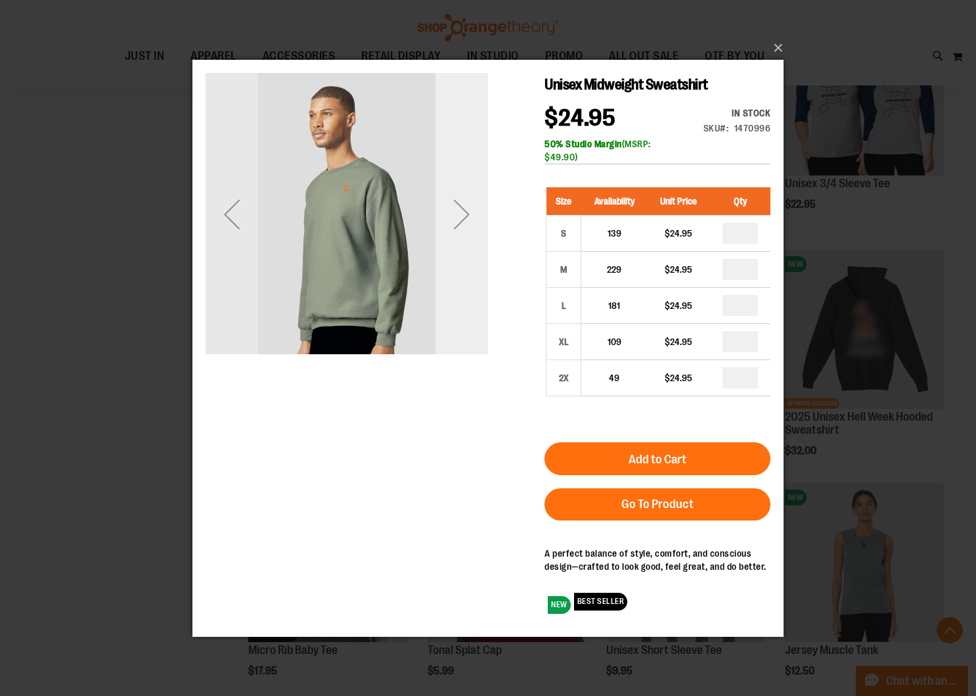
click at [463, 240] on div "Next" at bounding box center [462, 213] width 53 height 283
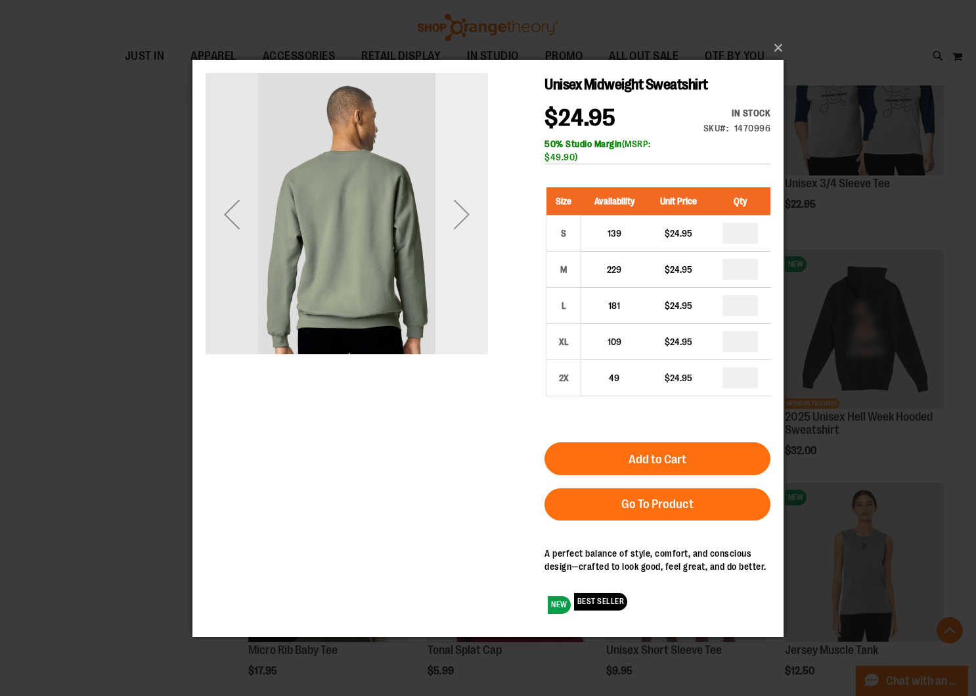
click at [463, 240] on div "Next" at bounding box center [462, 213] width 53 height 283
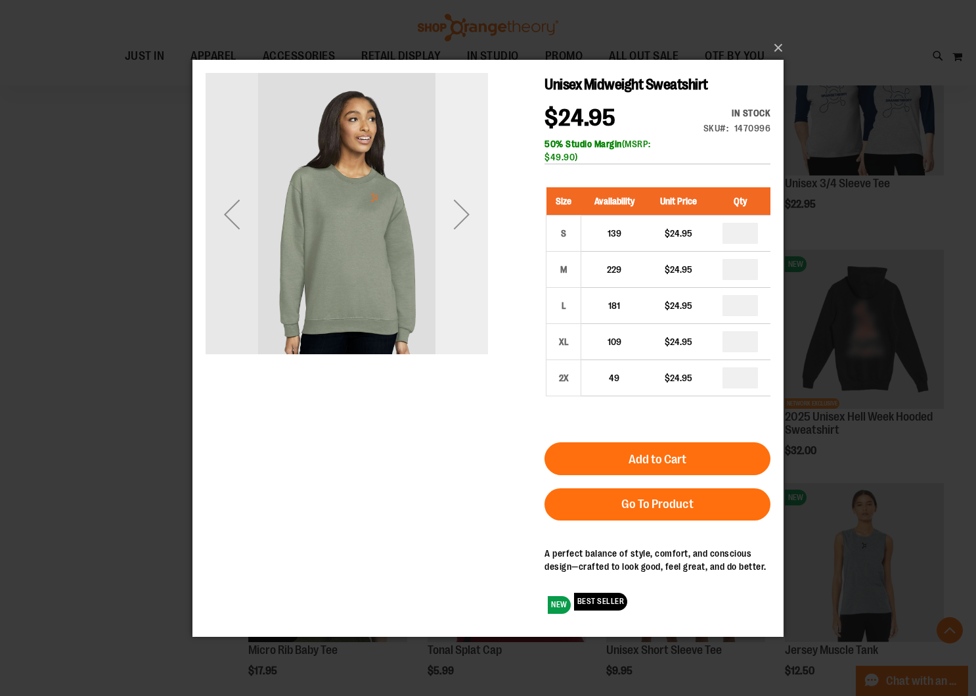
click at [463, 240] on div "Next" at bounding box center [462, 213] width 53 height 283
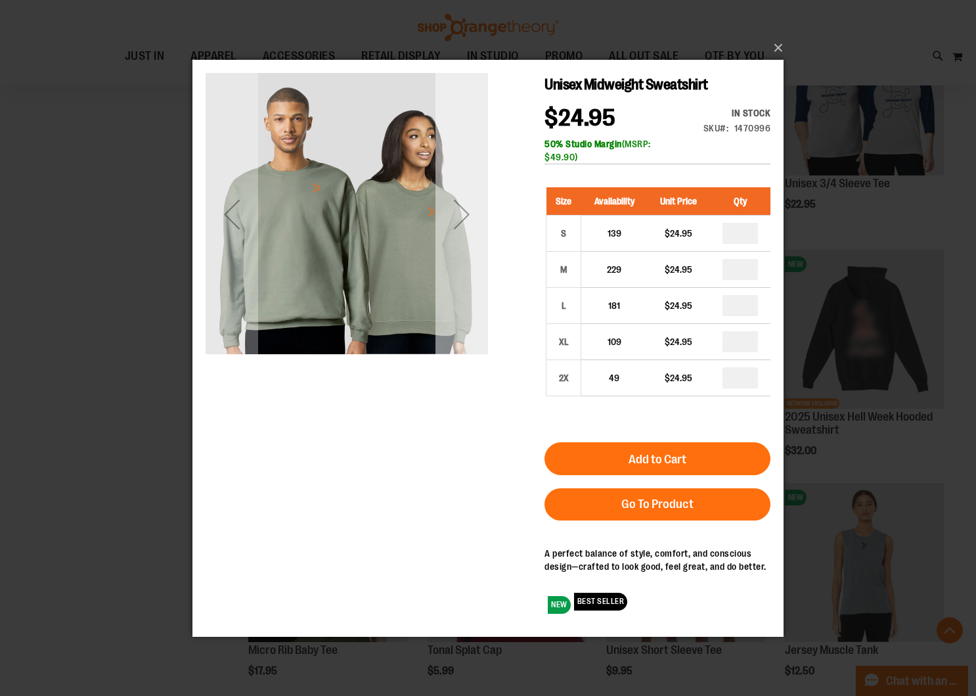
click at [463, 240] on div "Next" at bounding box center [462, 213] width 53 height 283
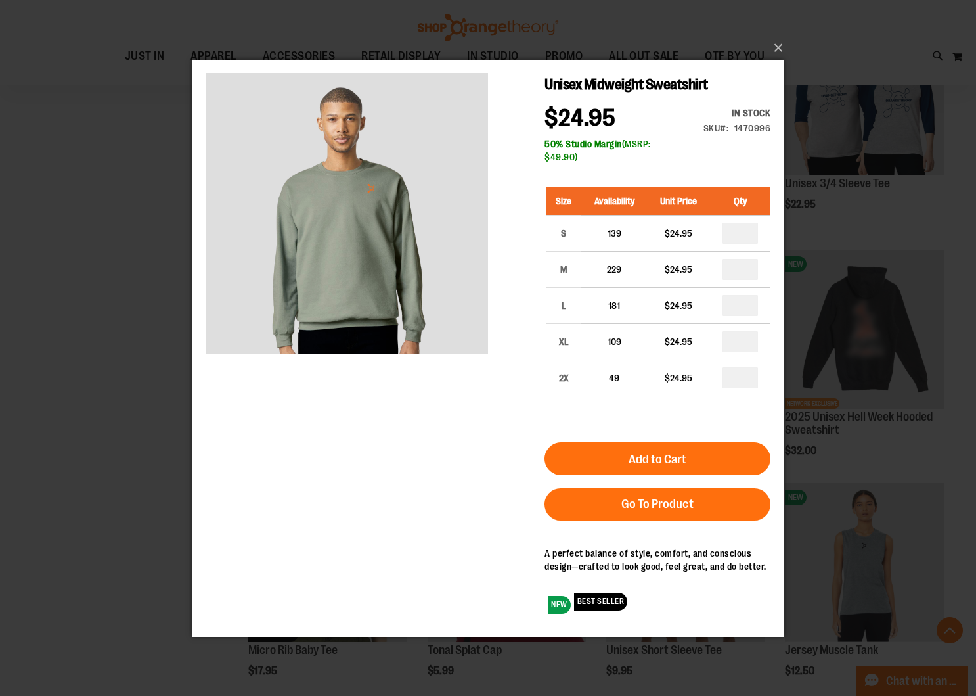
click at [791, 48] on div "×" at bounding box center [488, 348] width 976 height 696
